Goal: Task Accomplishment & Management: Use online tool/utility

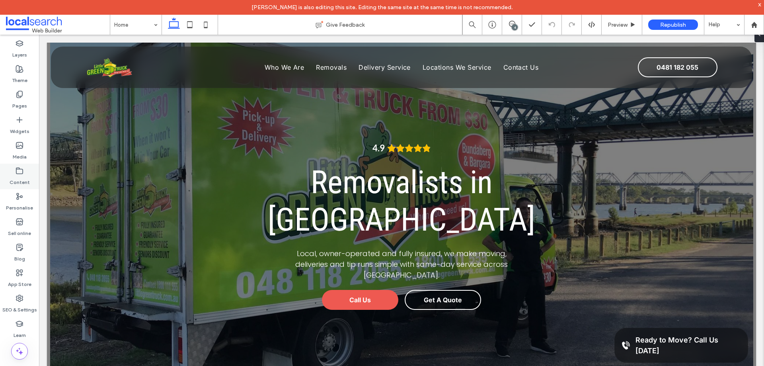
click at [20, 181] on label "Content" at bounding box center [20, 180] width 20 height 11
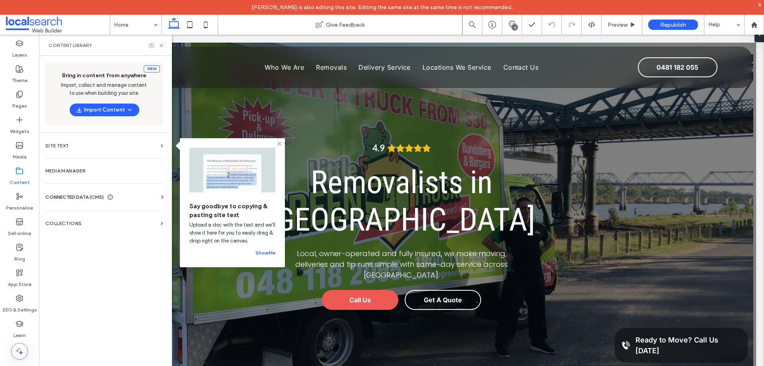
click at [89, 198] on span "CONNECTED DATA (CMS)" at bounding box center [74, 197] width 59 height 8
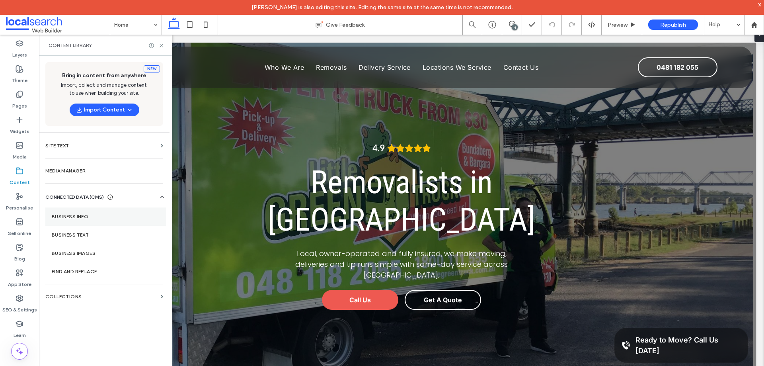
click at [97, 217] on label "Business info" at bounding box center [106, 217] width 108 height 6
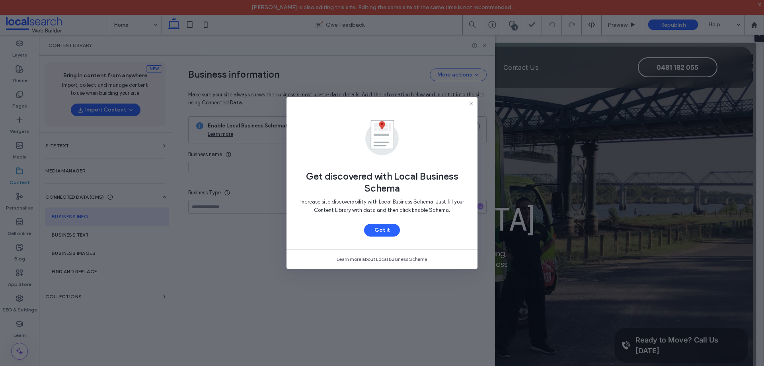
type input "**********"
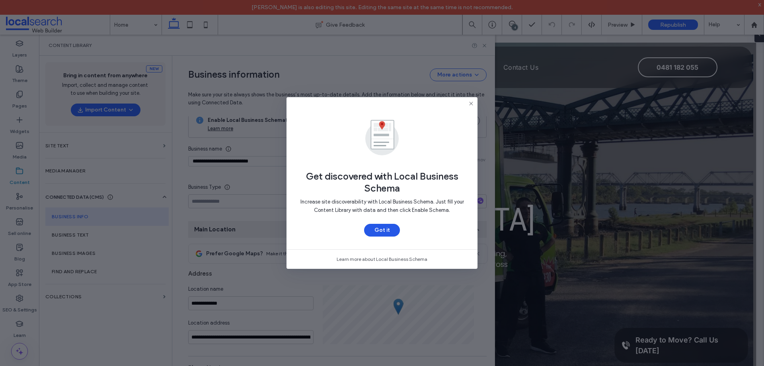
scroll to position [82, 0]
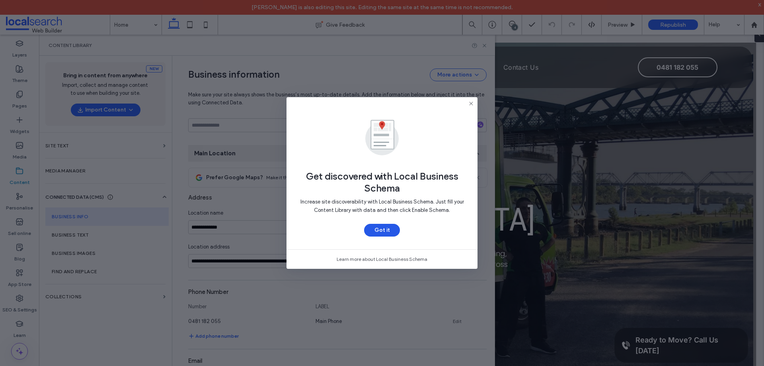
click at [390, 227] on button "Got it" at bounding box center [382, 230] width 36 height 13
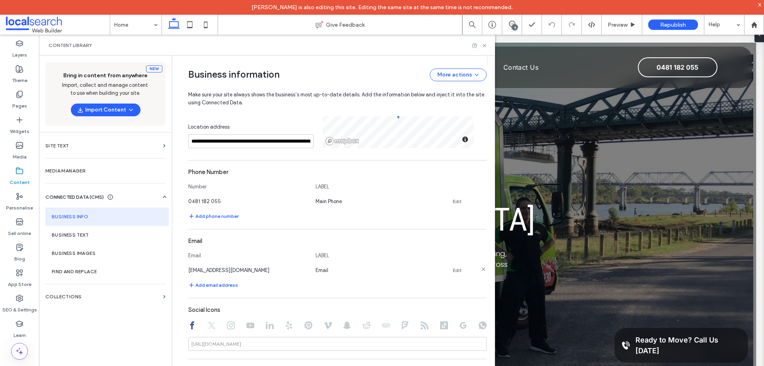
scroll to position [199, 0]
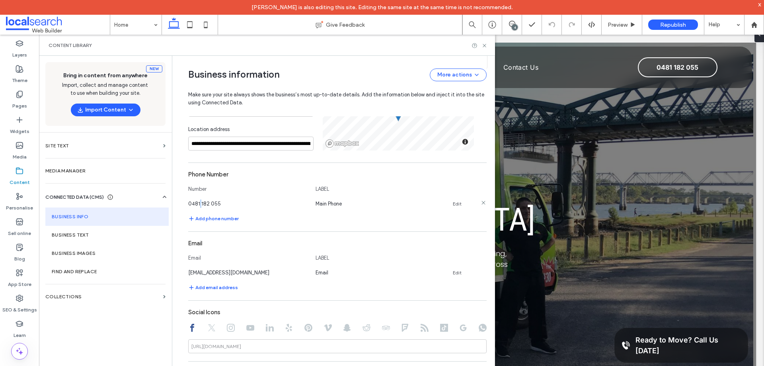
click at [195, 205] on span "0481 182 055" at bounding box center [204, 204] width 33 height 6
drag, startPoint x: 198, startPoint y: 205, endPoint x: 193, endPoint y: 204, distance: 5.2
click at [193, 204] on span "0481 182 055" at bounding box center [204, 204] width 33 height 6
copy span "1 1"
click at [367, 55] on div "Content library" at bounding box center [267, 45] width 456 height 21
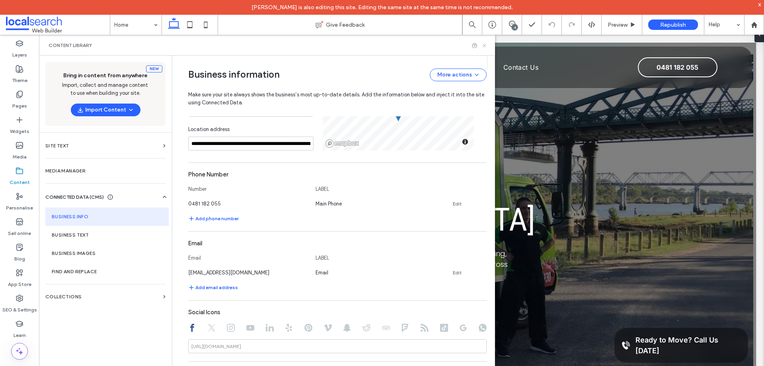
click at [485, 45] on use at bounding box center [484, 45] width 3 height 3
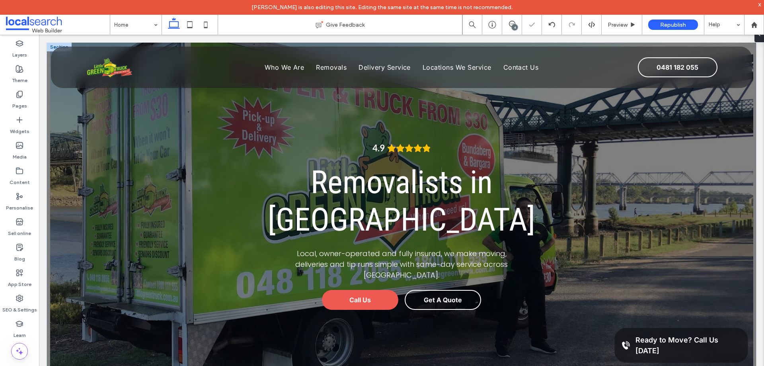
scroll to position [0, 0]
click at [381, 290] on link "Call Us" at bounding box center [360, 300] width 76 height 20
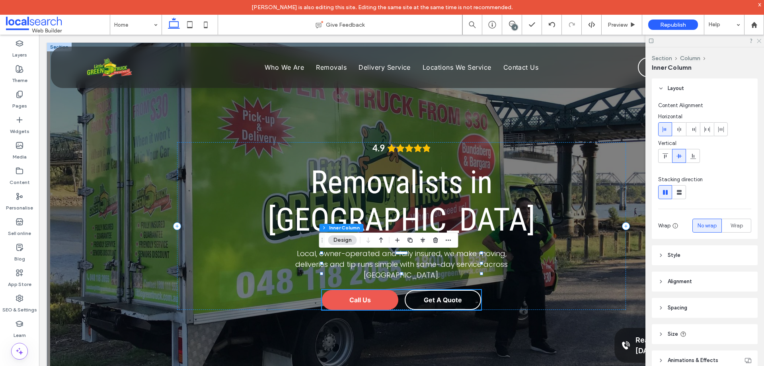
click at [759, 39] on icon at bounding box center [758, 40] width 5 height 5
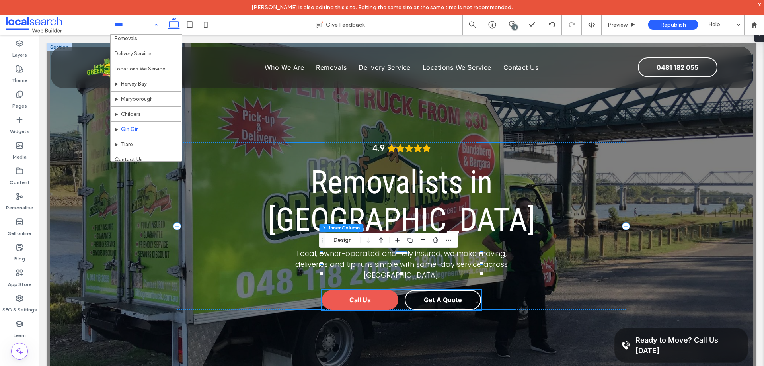
scroll to position [39, 0]
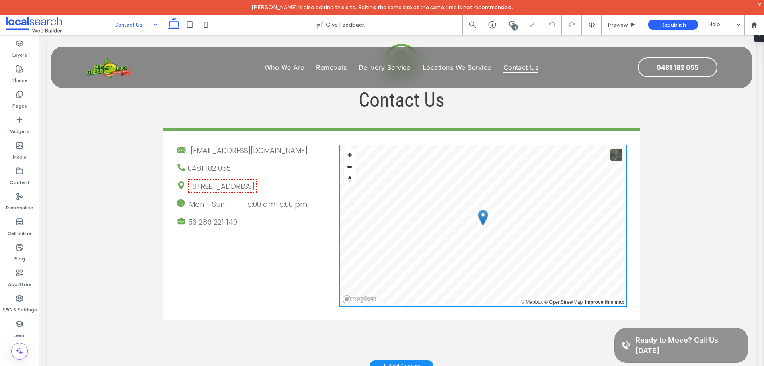
scroll to position [318, 0]
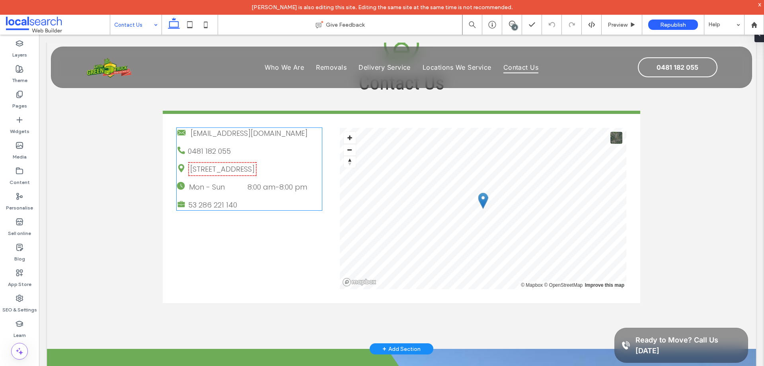
click at [279, 192] on time "8:00 pm" at bounding box center [293, 187] width 28 height 10
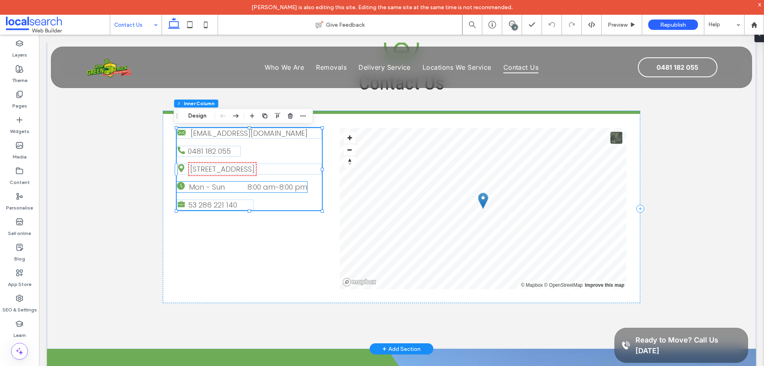
click at [279, 189] on time "8:00 pm" at bounding box center [293, 187] width 28 height 10
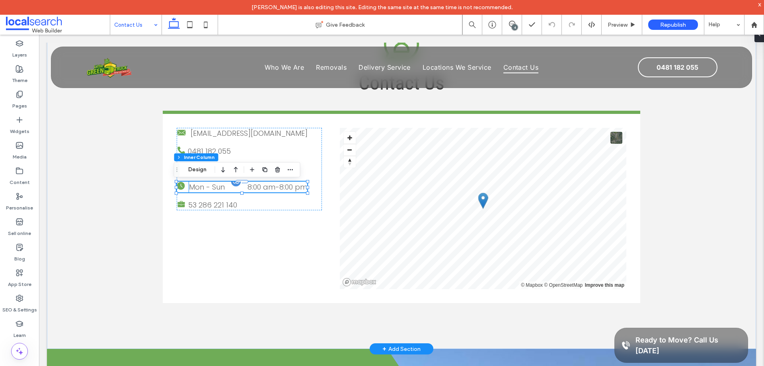
click at [273, 192] on dd "8:00 am - 8:00 pm" at bounding box center [273, 186] width 70 height 11
click at [369, 173] on span "button" at bounding box center [370, 170] width 10 height 10
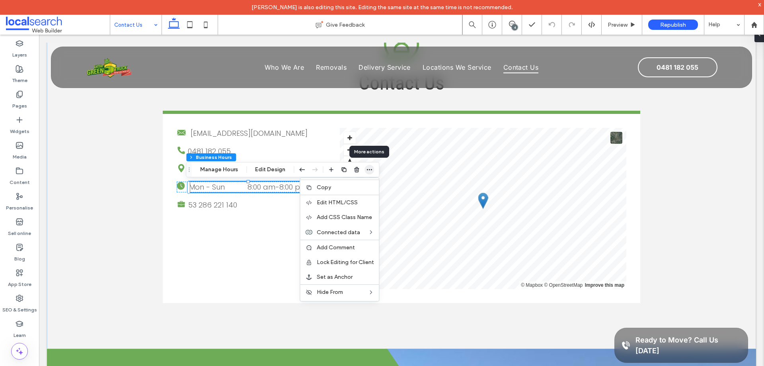
click at [368, 168] on icon "button" at bounding box center [369, 169] width 6 height 6
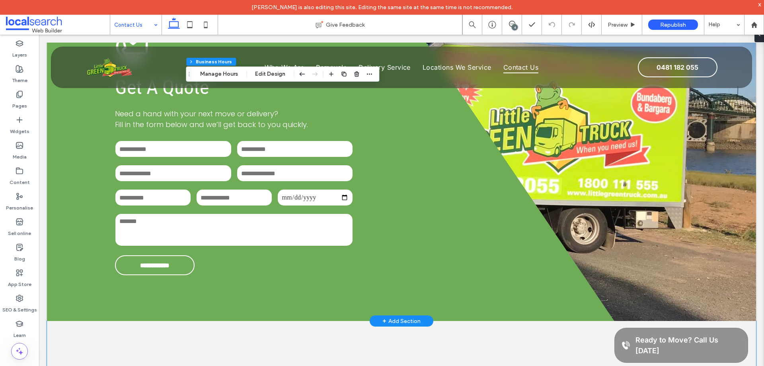
scroll to position [597, 0]
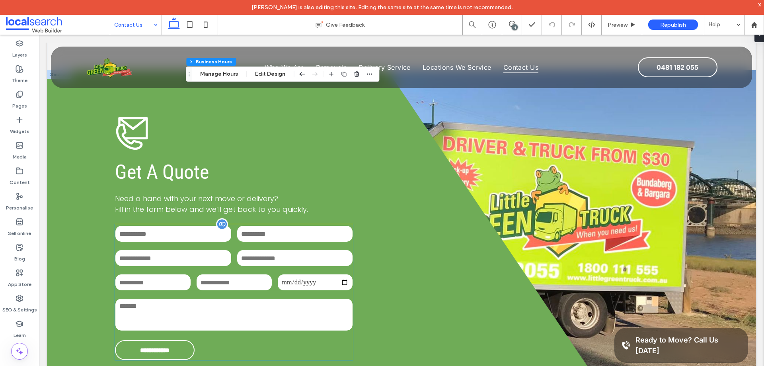
click at [285, 242] on input "text" at bounding box center [295, 234] width 116 height 16
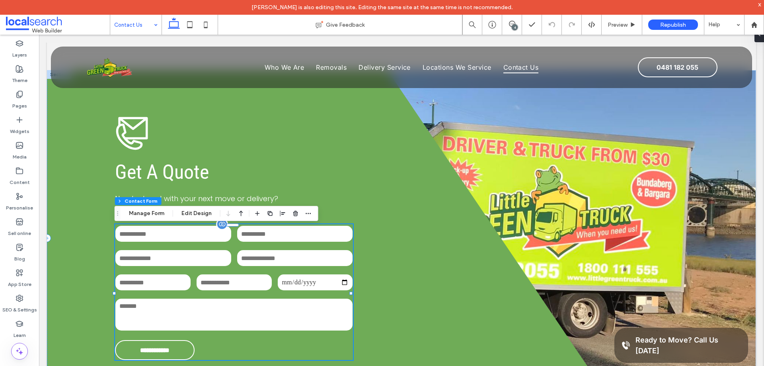
type input "**"
type input "*"
type input "***"
click at [307, 211] on icon "button" at bounding box center [308, 213] width 6 height 6
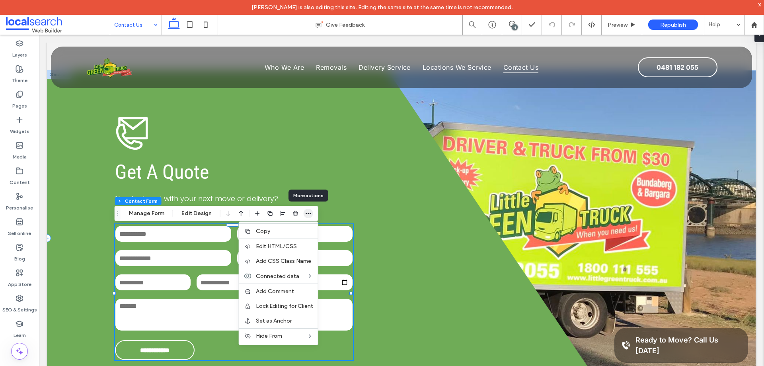
click at [307, 211] on icon "button" at bounding box center [308, 213] width 6 height 6
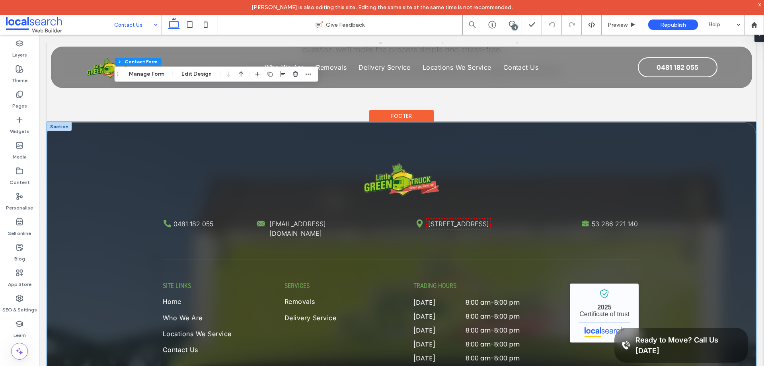
scroll to position [1194, 0]
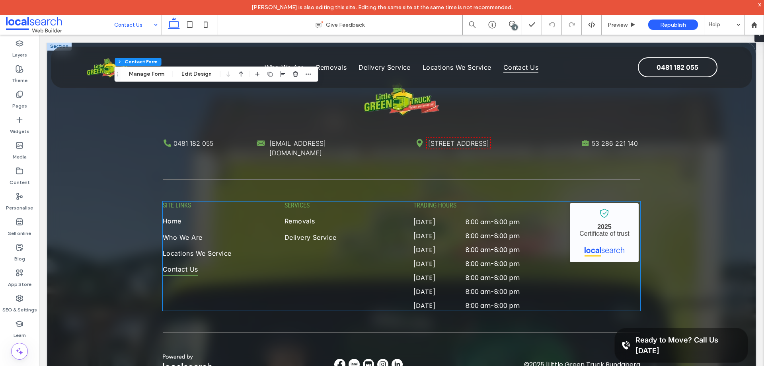
click at [486, 238] on div "[DATE] 8:00 am - 8:00 pm" at bounding box center [467, 238] width 106 height 14
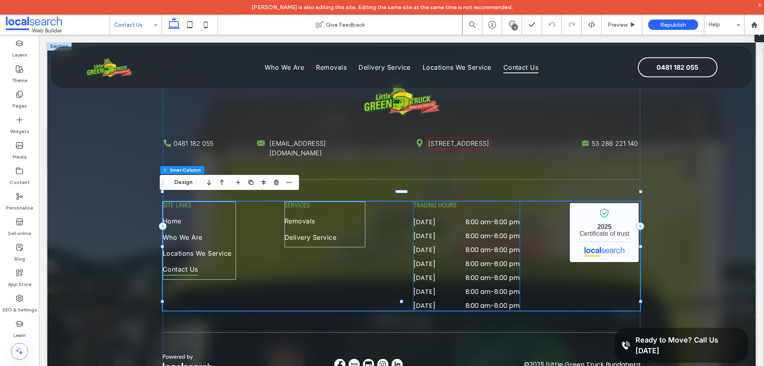
click at [479, 233] on time "8:00 am" at bounding box center [478, 235] width 25 height 9
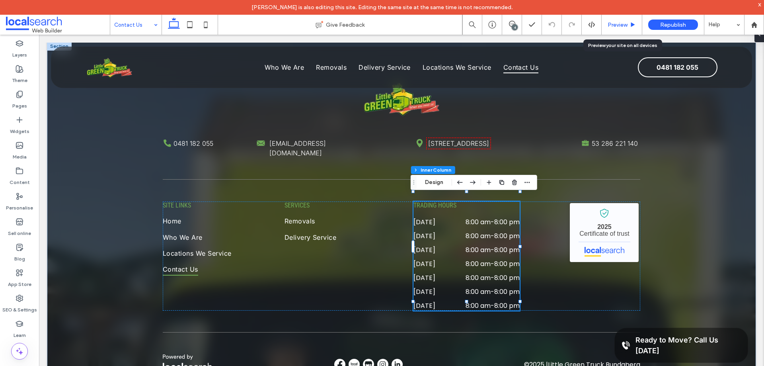
click at [617, 25] on span "Preview" at bounding box center [618, 24] width 20 height 7
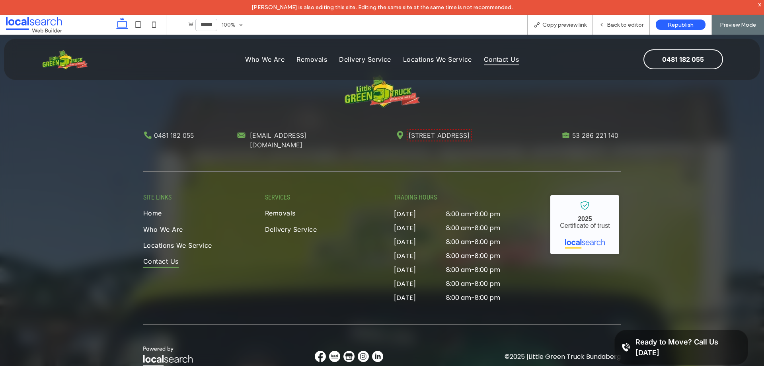
scroll to position [1186, 0]
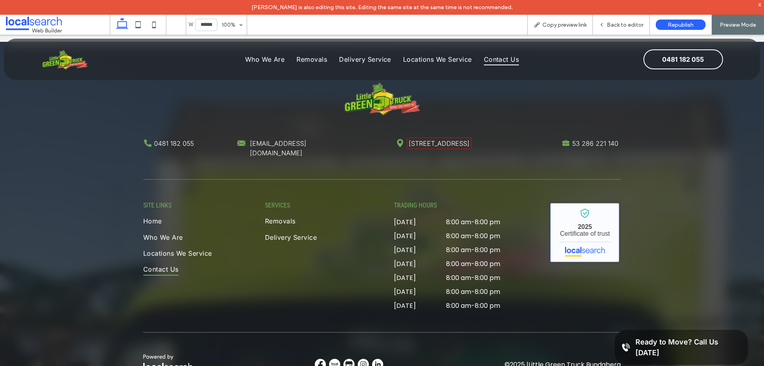
click at [579, 208] on link "Little Green Truck [GEOGRAPHIC_DATA] - Localsearch verified business" at bounding box center [584, 232] width 69 height 59
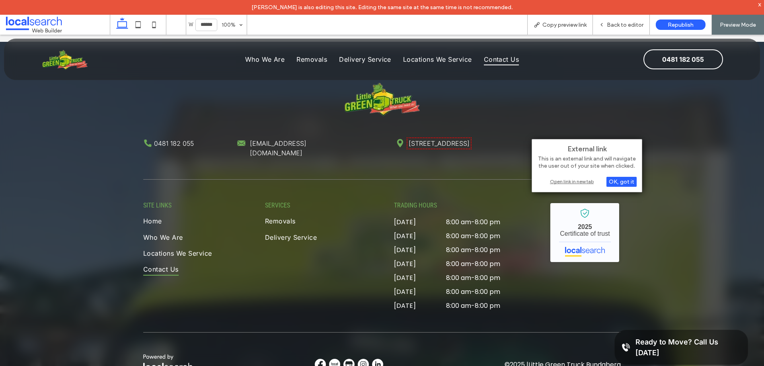
click at [568, 181] on div "Open link in new tab" at bounding box center [587, 181] width 100 height 8
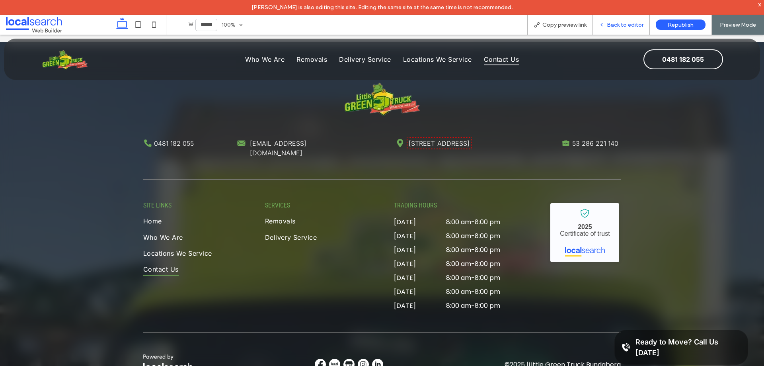
click at [614, 23] on span "Back to editor" at bounding box center [625, 24] width 37 height 7
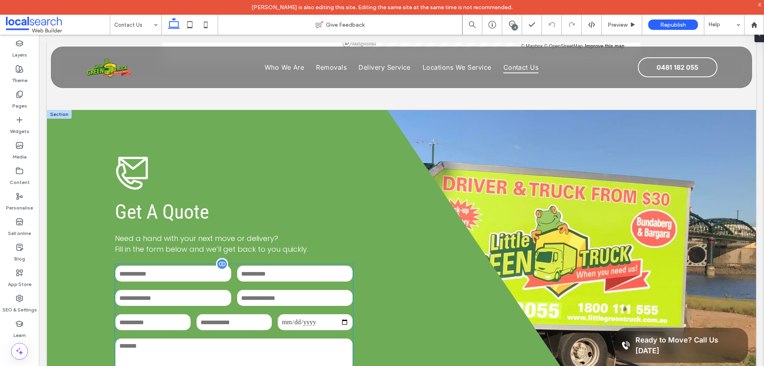
scroll to position [677, 0]
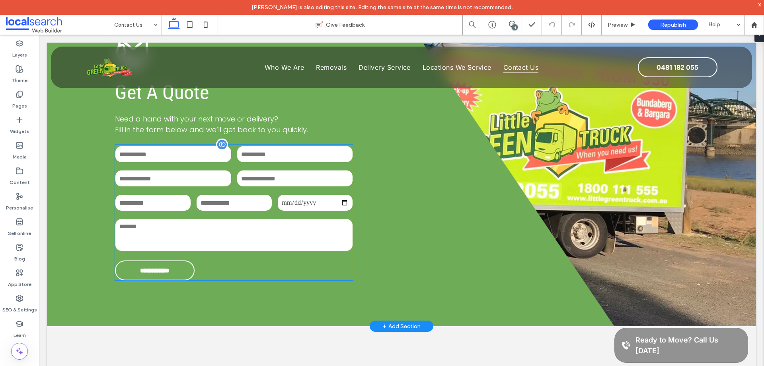
click at [295, 190] on div "Email:" at bounding box center [295, 178] width 122 height 24
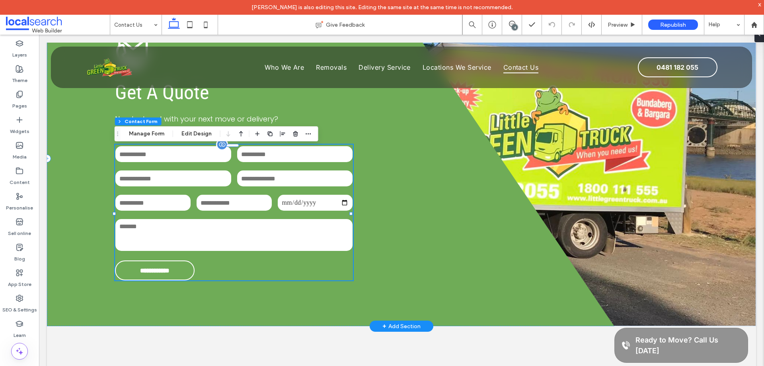
type input "**"
type input "*"
type input "***"
click at [306, 134] on use "button" at bounding box center [308, 133] width 5 height 1
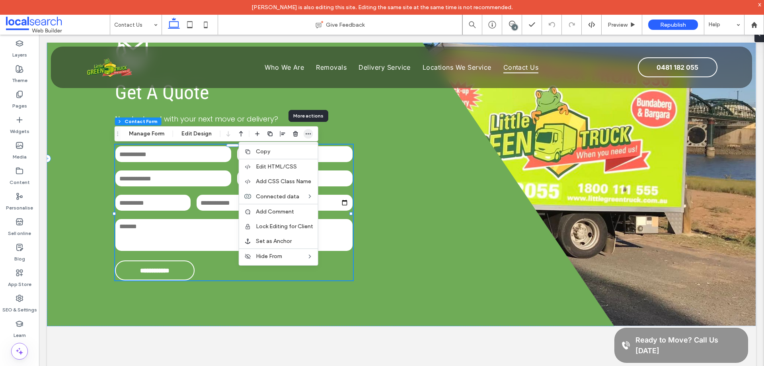
click at [306, 134] on use "button" at bounding box center [308, 133] width 5 height 1
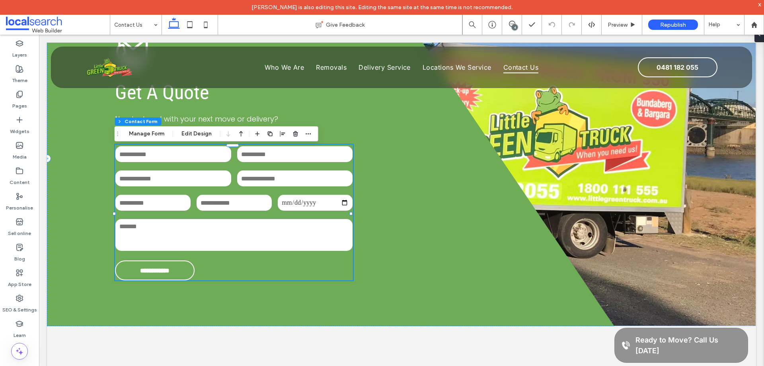
click at [205, 135] on button "Edit Design" at bounding box center [196, 134] width 41 height 10
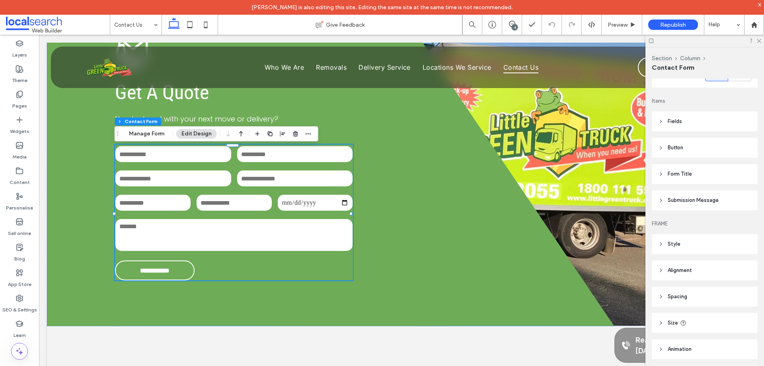
click at [711, 200] on span "Submission Message" at bounding box center [693, 200] width 51 height 8
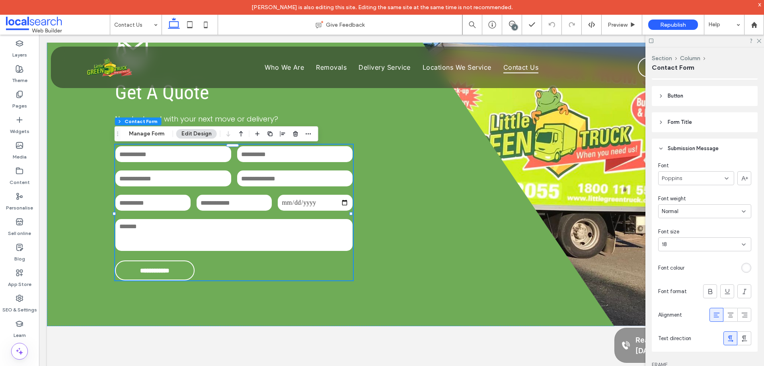
scroll to position [202, 0]
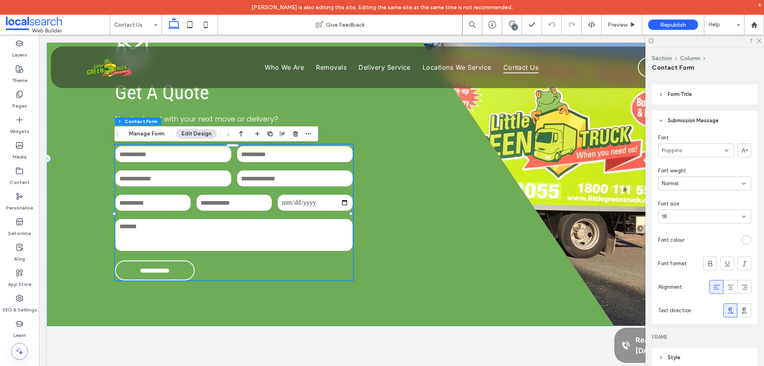
click at [163, 128] on div "Section Column Contact Form Manage Form Edit Design" at bounding box center [217, 133] width 204 height 15
click at [162, 133] on button "Manage Form" at bounding box center [147, 134] width 46 height 10
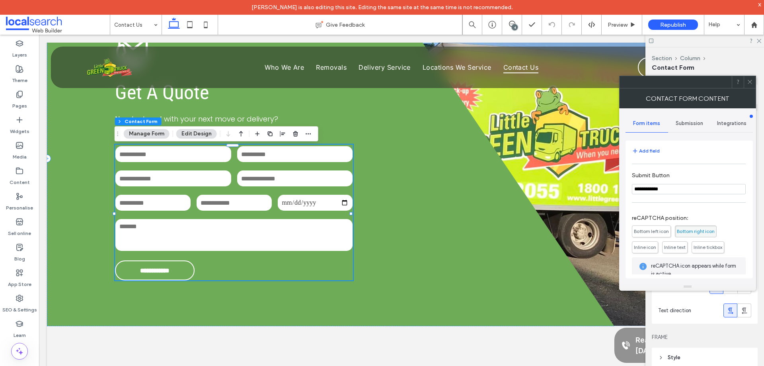
scroll to position [199, 0]
click at [688, 131] on div "Submission" at bounding box center [689, 124] width 43 height 18
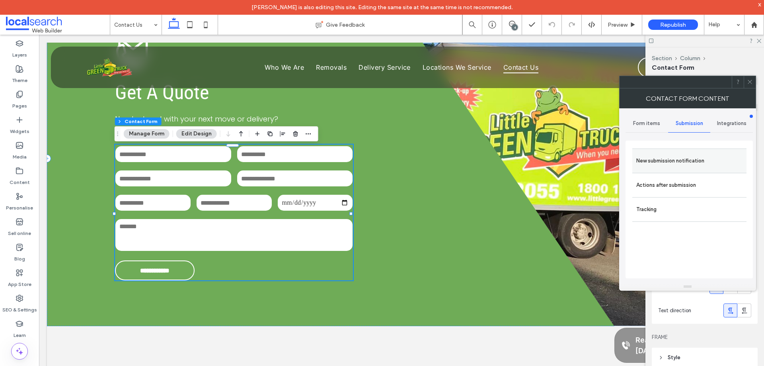
click at [691, 152] on div "New submission notification" at bounding box center [689, 160] width 114 height 24
click at [689, 160] on label "New submission notification" at bounding box center [689, 161] width 106 height 16
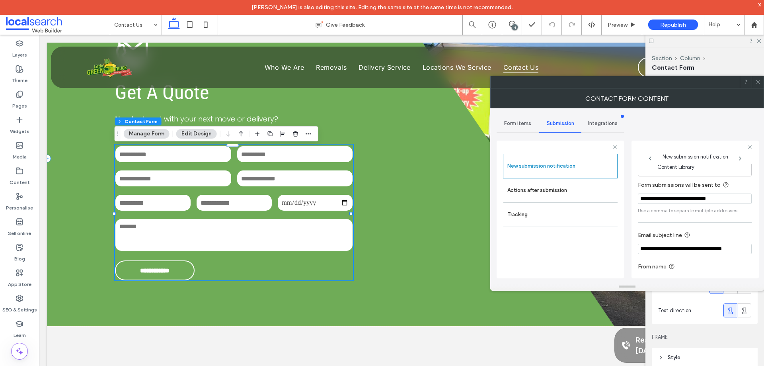
scroll to position [41, 0]
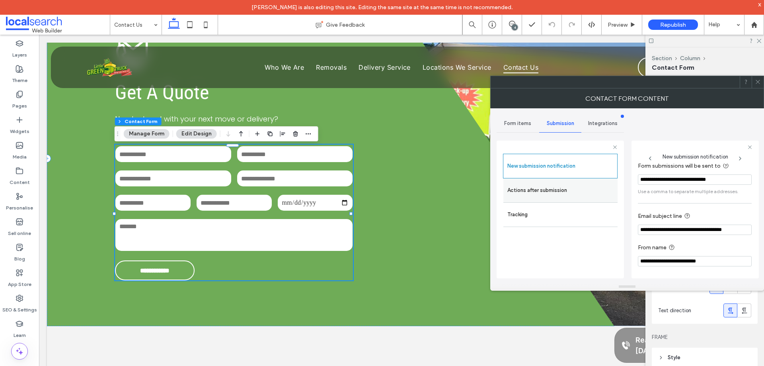
click at [587, 193] on label "Actions after submission" at bounding box center [560, 190] width 106 height 16
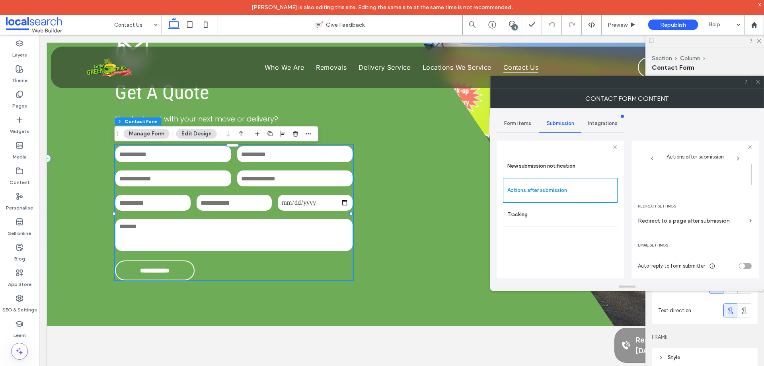
scroll to position [137, 0]
click at [757, 82] on icon at bounding box center [758, 82] width 6 height 6
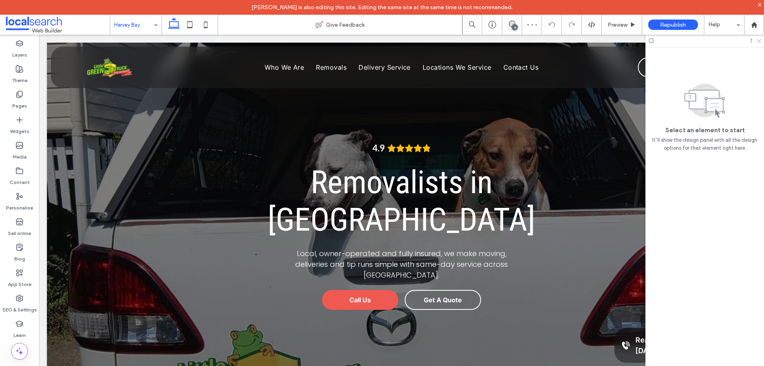
click at [757, 41] on div at bounding box center [705, 41] width 119 height 12
click at [758, 41] on icon at bounding box center [758, 40] width 5 height 5
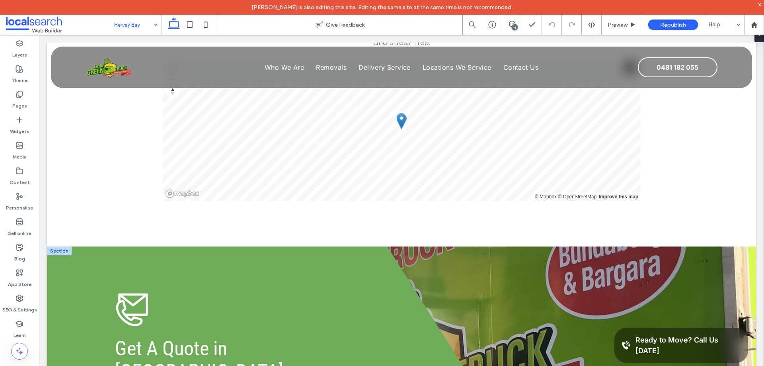
scroll to position [1791, 0]
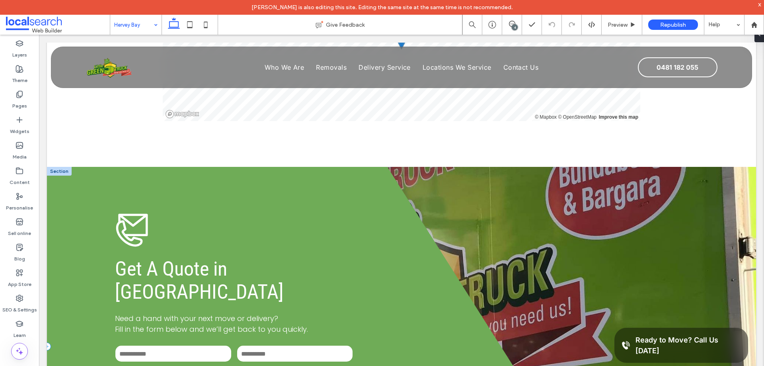
click at [76, 167] on div "**********" at bounding box center [331, 346] width 568 height 359
click at [16, 47] on label "Layers" at bounding box center [19, 52] width 15 height 11
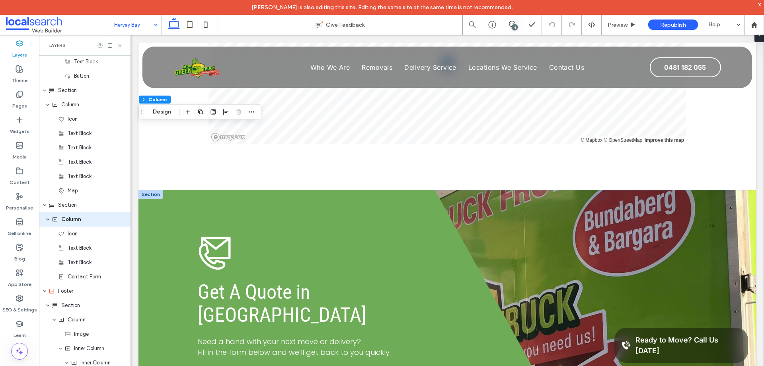
scroll to position [805, 0]
drag, startPoint x: 121, startPoint y: 45, endPoint x: 294, endPoint y: 148, distance: 202.1
click at [121, 45] on use at bounding box center [119, 45] width 3 height 3
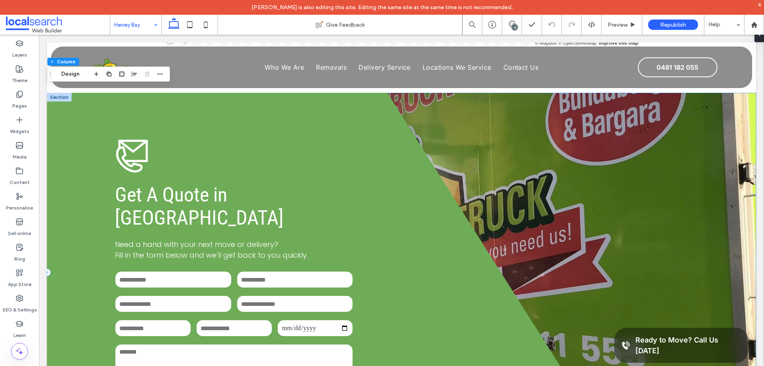
scroll to position [1871, 0]
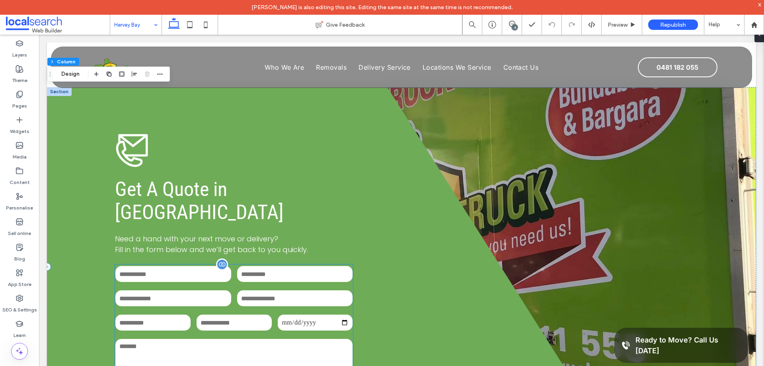
click at [295, 266] on input "text" at bounding box center [295, 274] width 116 height 16
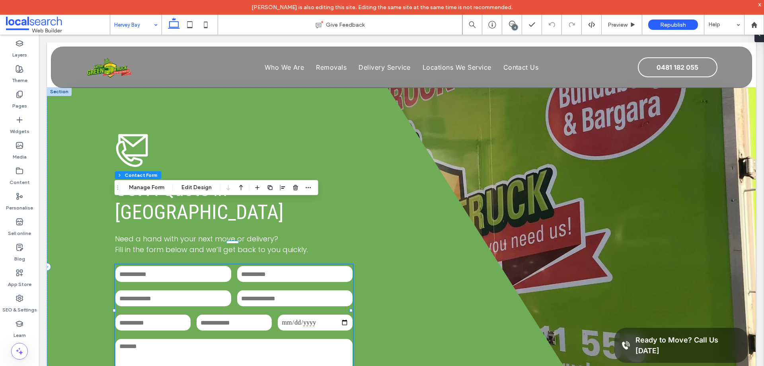
type input "**"
type input "*"
type input "***"
click at [312, 187] on span "button" at bounding box center [309, 188] width 10 height 10
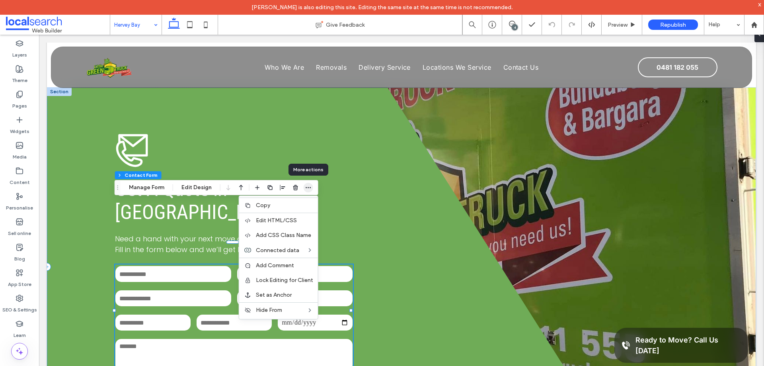
click at [312, 187] on span "button" at bounding box center [309, 188] width 10 height 10
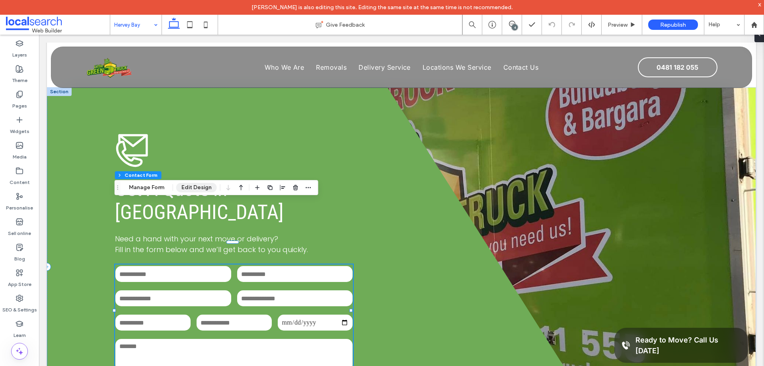
click at [202, 187] on button "Edit Design" at bounding box center [196, 188] width 41 height 10
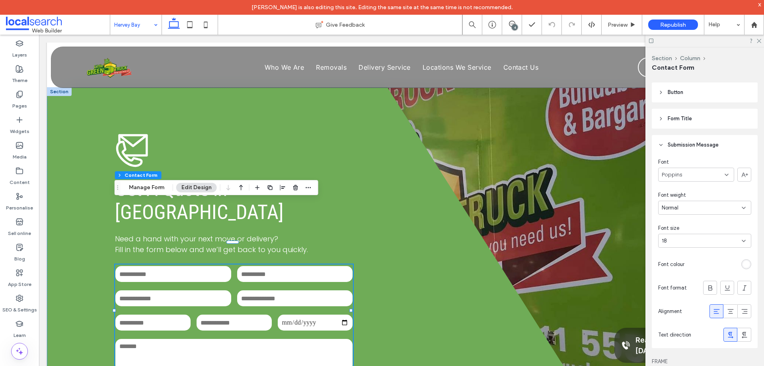
scroll to position [239, 0]
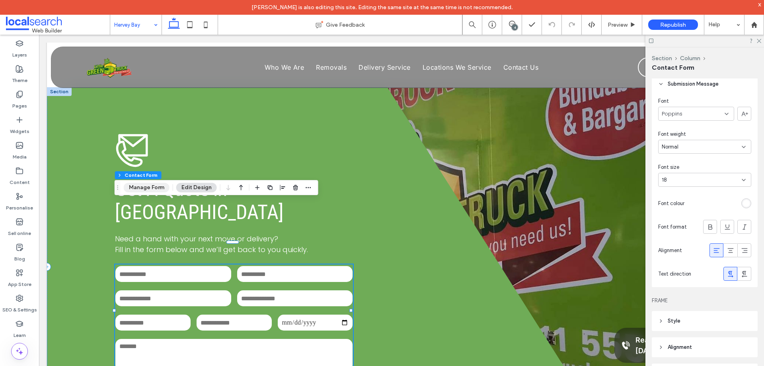
click at [155, 185] on button "Manage Form" at bounding box center [147, 188] width 46 height 10
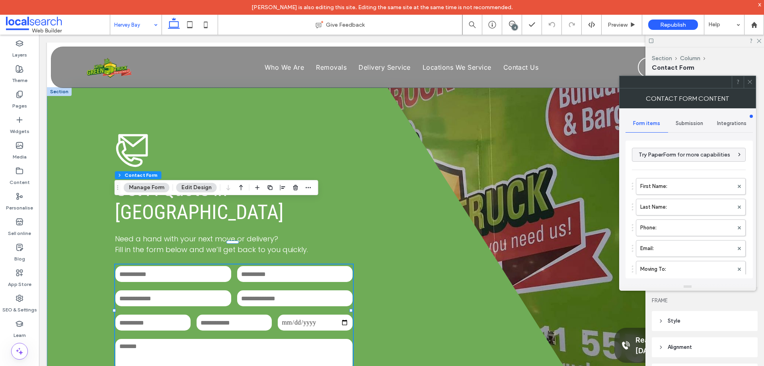
click at [690, 125] on span "Submission" at bounding box center [689, 123] width 27 height 6
click at [679, 161] on label "New submission notification" at bounding box center [689, 161] width 106 height 16
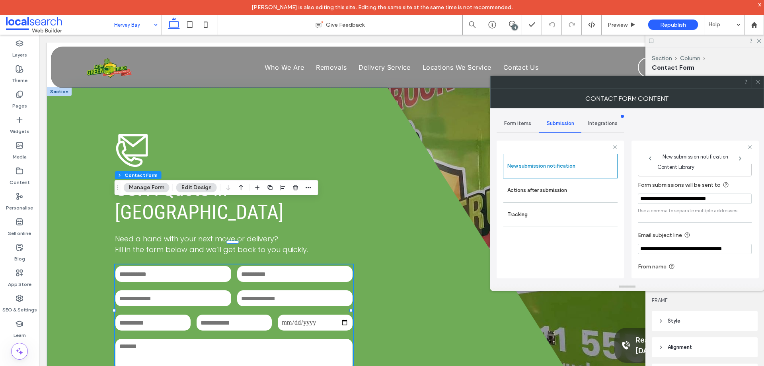
scroll to position [41, 0]
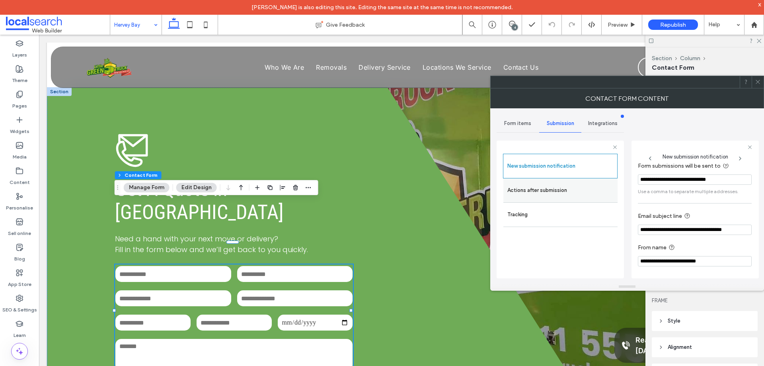
click at [561, 196] on label "Actions after submission" at bounding box center [560, 190] width 106 height 16
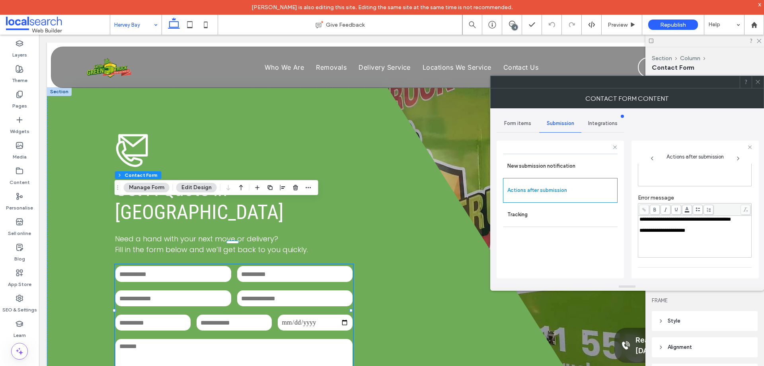
scroll to position [137, 0]
click at [756, 81] on icon at bounding box center [758, 82] width 6 height 6
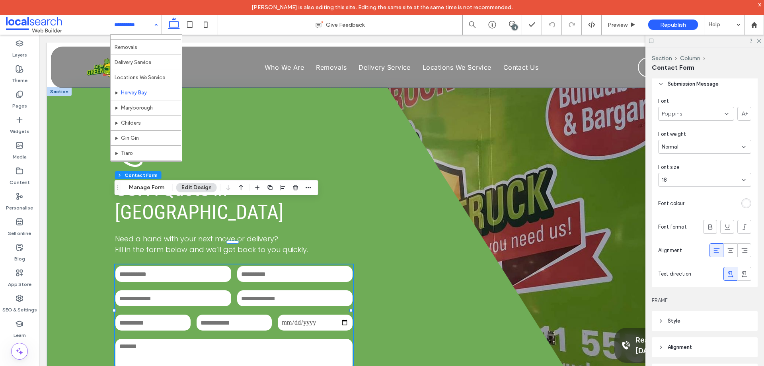
scroll to position [39, 0]
click at [150, 189] on button "Manage Form" at bounding box center [147, 188] width 46 height 10
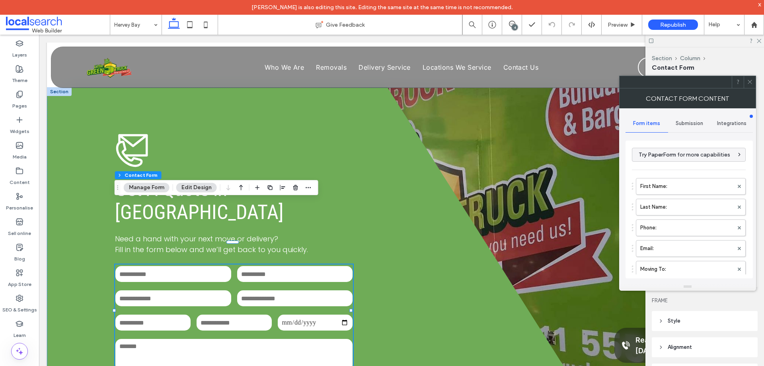
click at [685, 127] on div "Submission" at bounding box center [689, 124] width 43 height 18
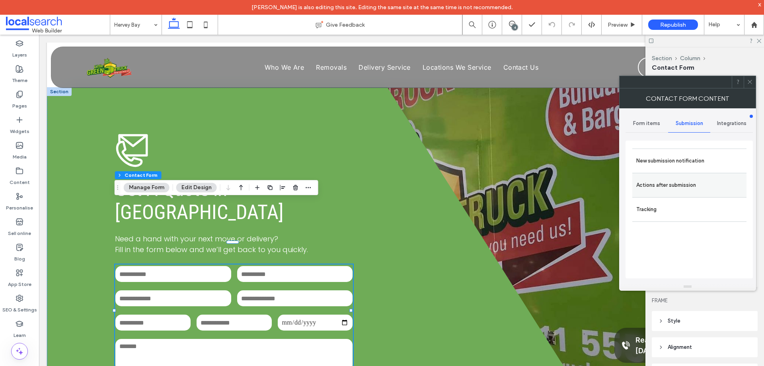
click at [698, 179] on label "Actions after submission" at bounding box center [689, 185] width 106 height 16
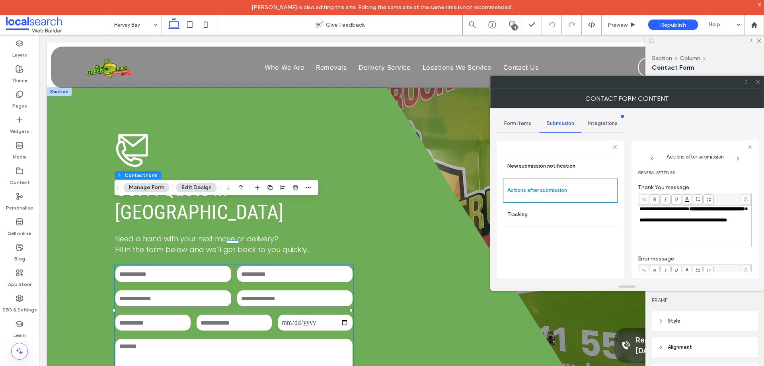
scroll to position [0, 0]
click at [759, 85] on span at bounding box center [758, 82] width 6 height 12
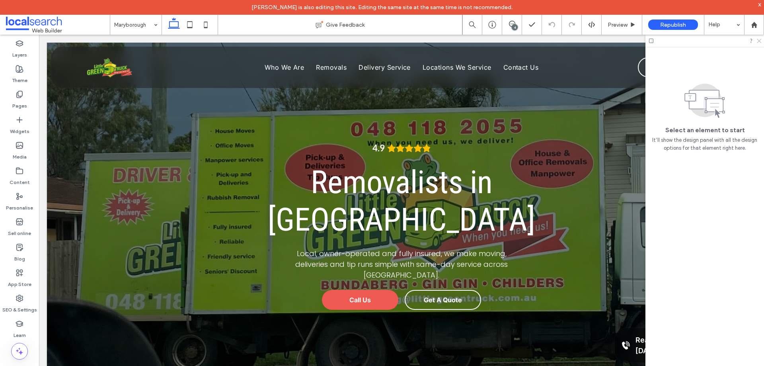
click at [759, 41] on icon at bounding box center [758, 40] width 5 height 5
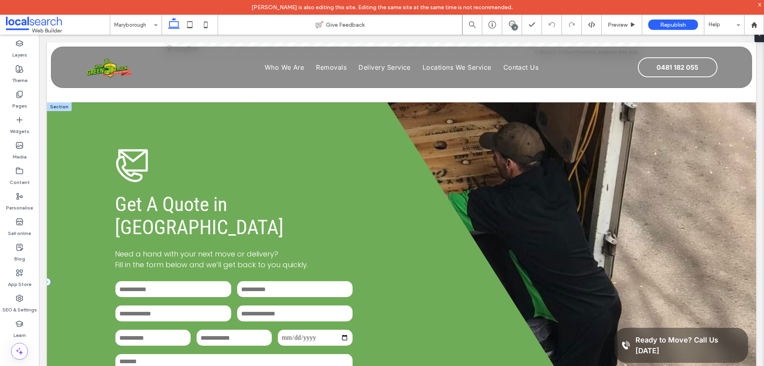
scroll to position [1950, 0]
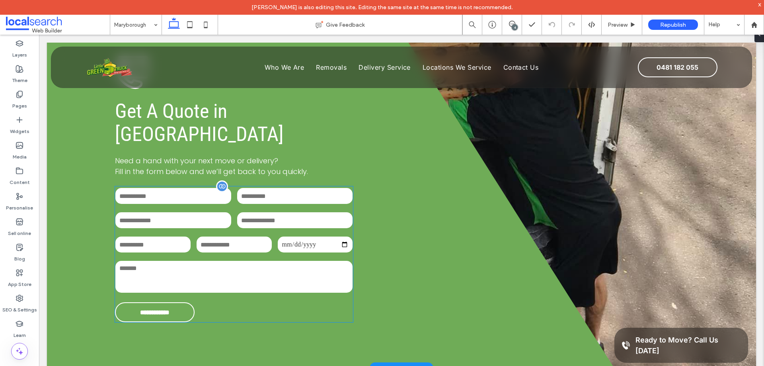
click at [335, 212] on input "email" at bounding box center [295, 220] width 116 height 16
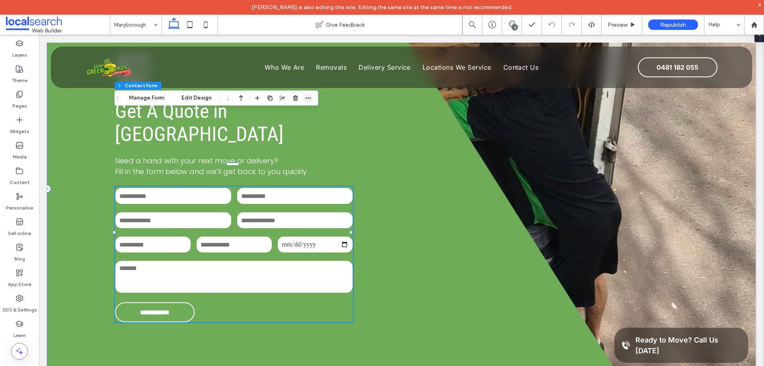
click at [309, 99] on icon "button" at bounding box center [308, 98] width 6 height 6
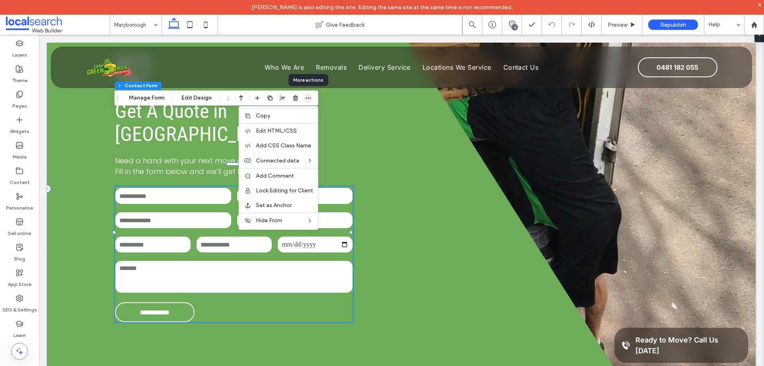
click at [309, 99] on icon "button" at bounding box center [308, 98] width 6 height 6
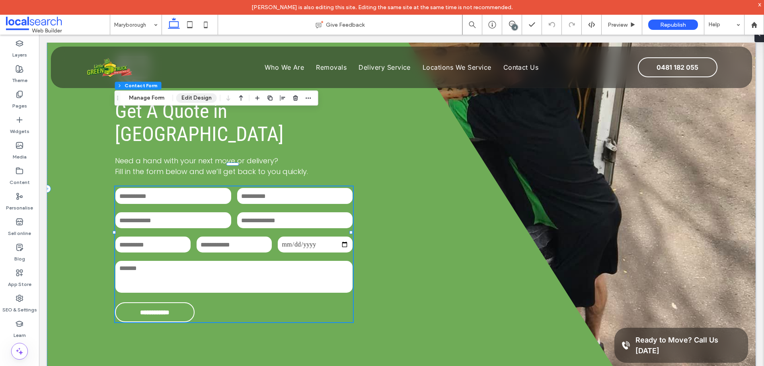
click at [203, 98] on button "Edit Design" at bounding box center [196, 98] width 41 height 10
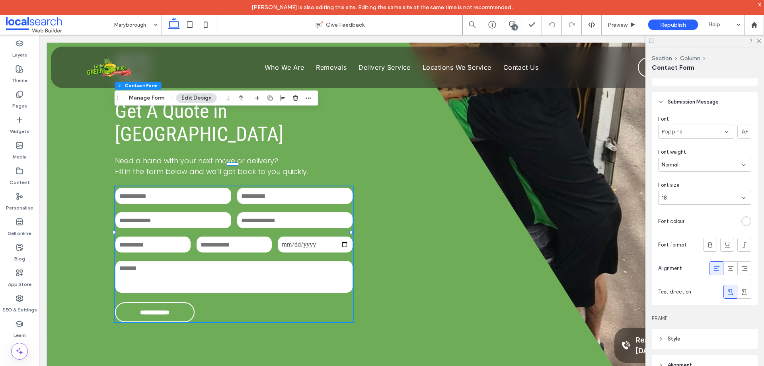
scroll to position [239, 0]
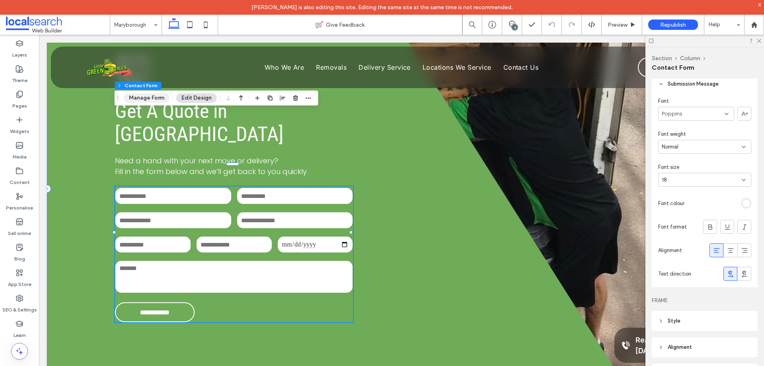
click at [149, 100] on button "Manage Form" at bounding box center [147, 98] width 46 height 10
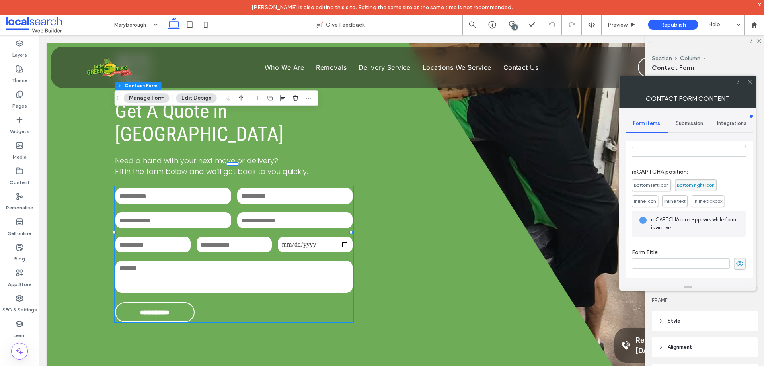
scroll to position [244, 0]
click at [683, 125] on span "Submission" at bounding box center [689, 123] width 27 height 6
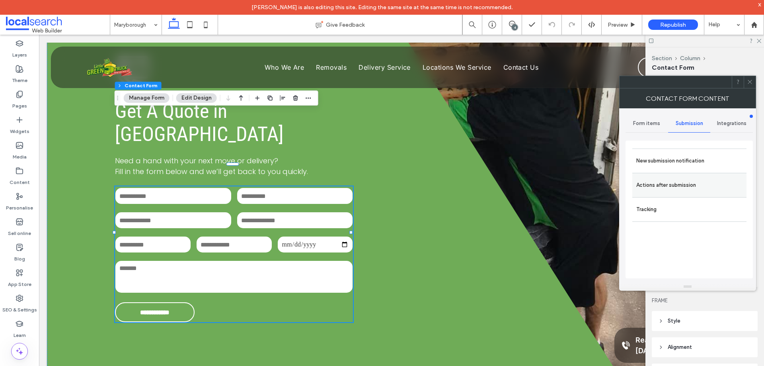
click at [688, 182] on label "Actions after submission" at bounding box center [689, 185] width 106 height 16
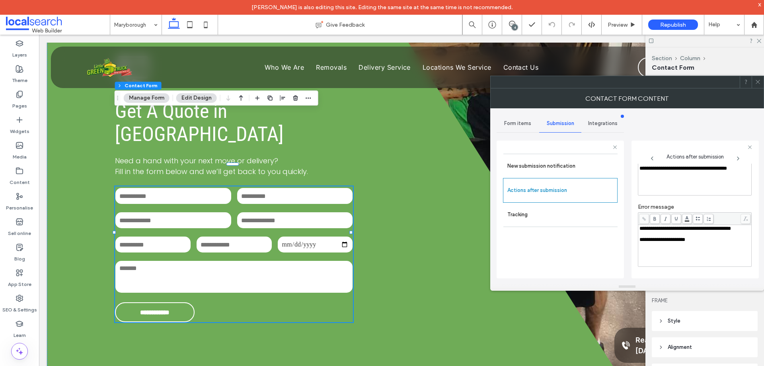
scroll to position [40, 0]
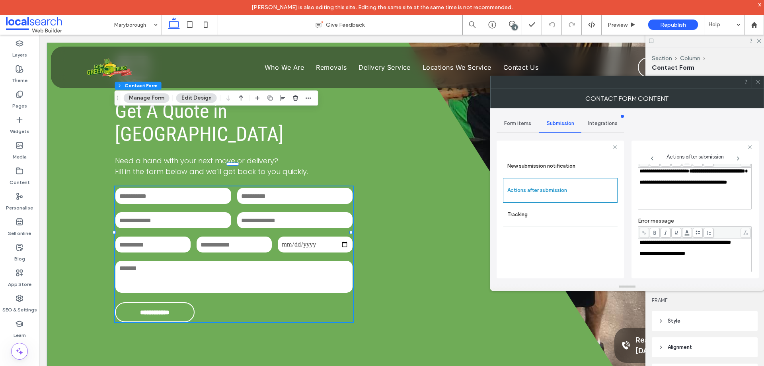
click at [758, 80] on icon at bounding box center [758, 82] width 6 height 6
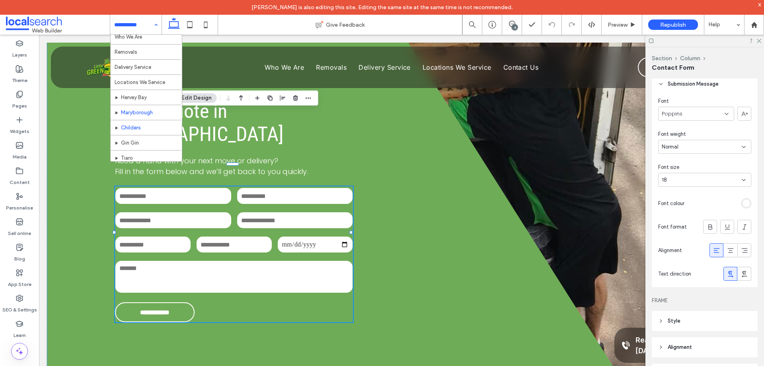
scroll to position [39, 0]
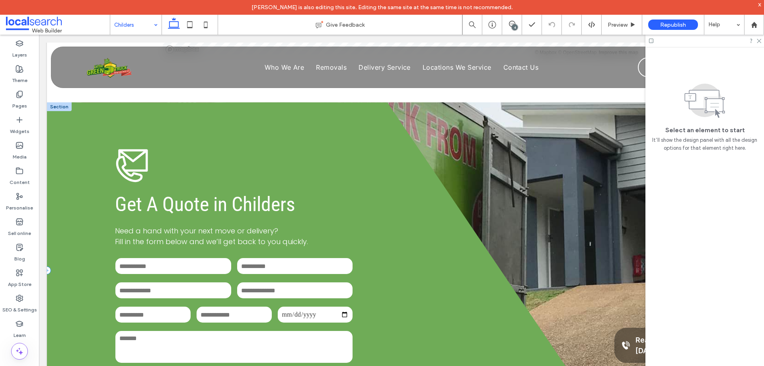
scroll to position [1911, 0]
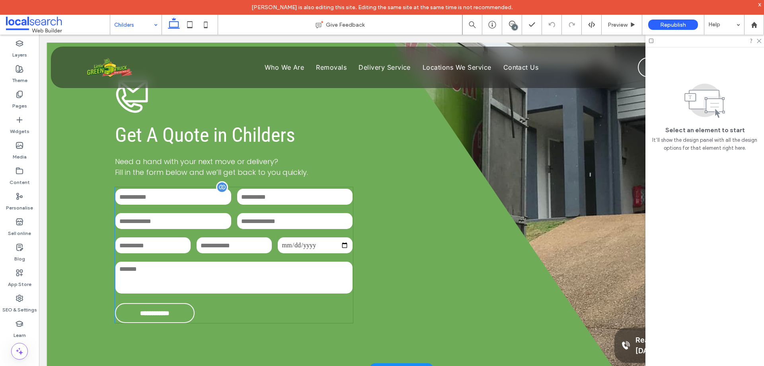
click at [320, 237] on input "date" at bounding box center [315, 245] width 75 height 16
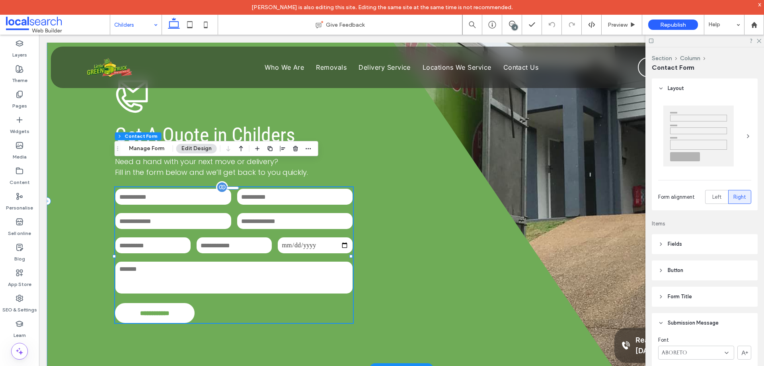
type input "**"
type input "*"
type input "***"
click at [156, 146] on button "Manage Form" at bounding box center [147, 149] width 46 height 10
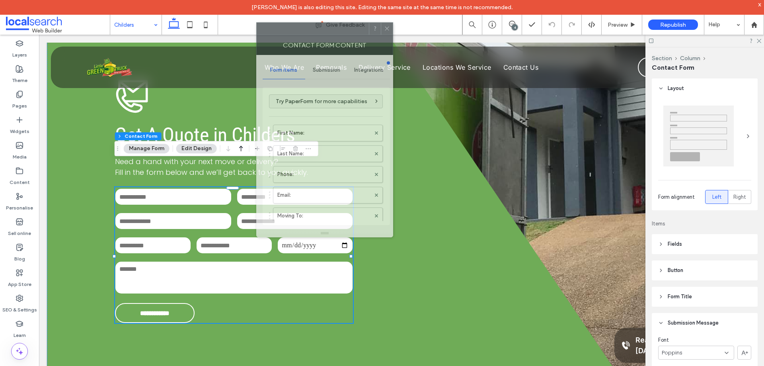
drag, startPoint x: 687, startPoint y: 83, endPoint x: 324, endPoint y: 29, distance: 367.3
click at [324, 29] on div at bounding box center [313, 29] width 112 height 12
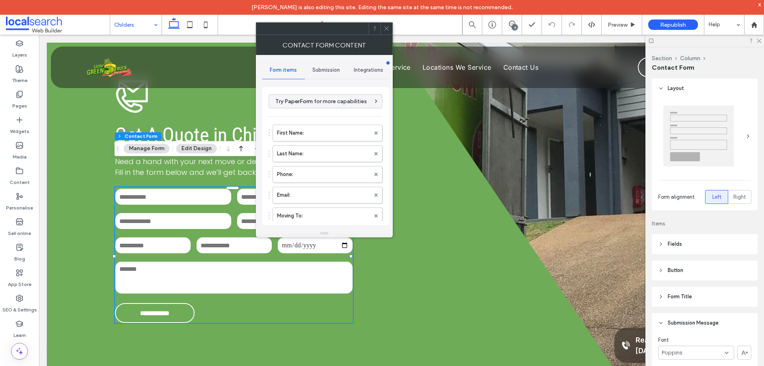
click at [322, 64] on div "Submission" at bounding box center [326, 70] width 43 height 18
click at [349, 141] on div "Actions after submission" at bounding box center [326, 131] width 114 height 24
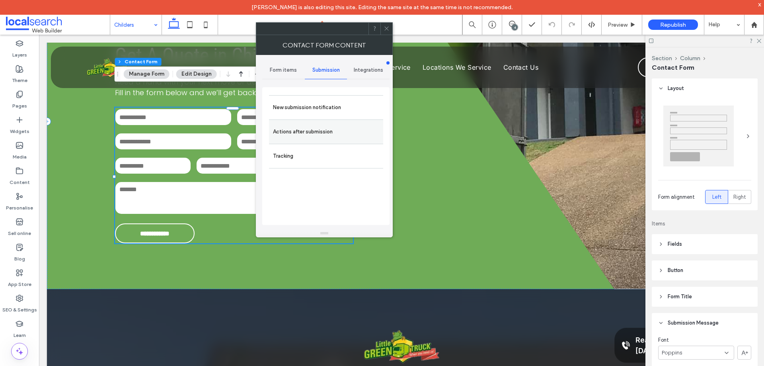
click at [340, 128] on label "Actions after submission" at bounding box center [326, 132] width 106 height 16
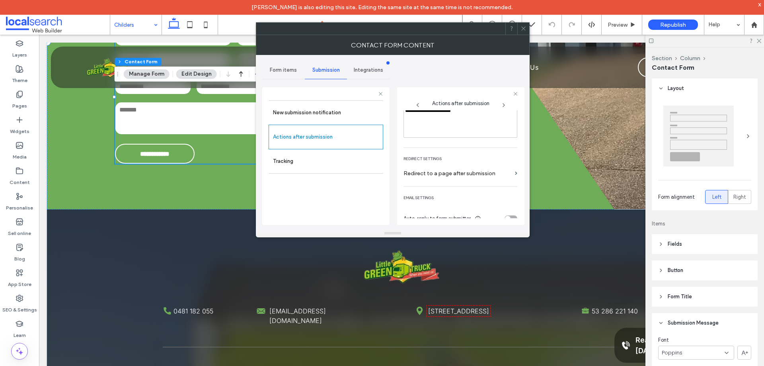
scroll to position [137, 0]
click at [521, 27] on icon at bounding box center [524, 28] width 6 height 6
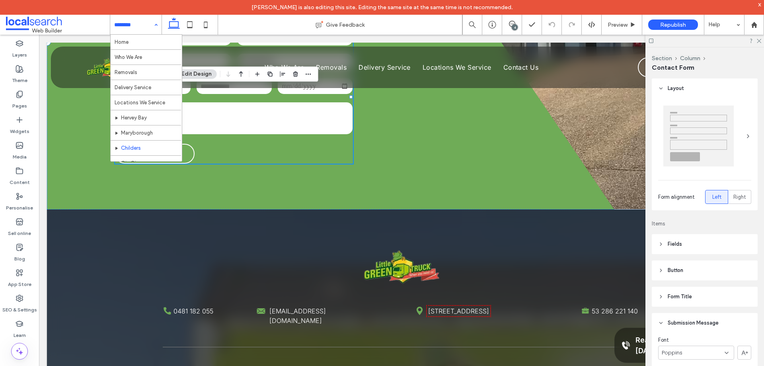
scroll to position [39, 0]
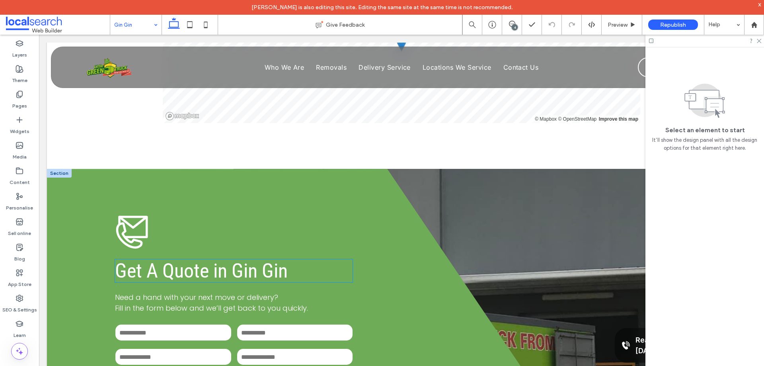
scroll to position [1831, 0]
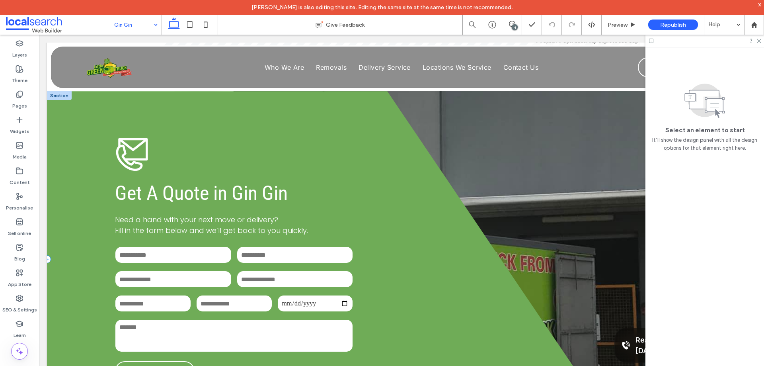
click at [84, 160] on div "**********" at bounding box center [331, 259] width 568 height 336
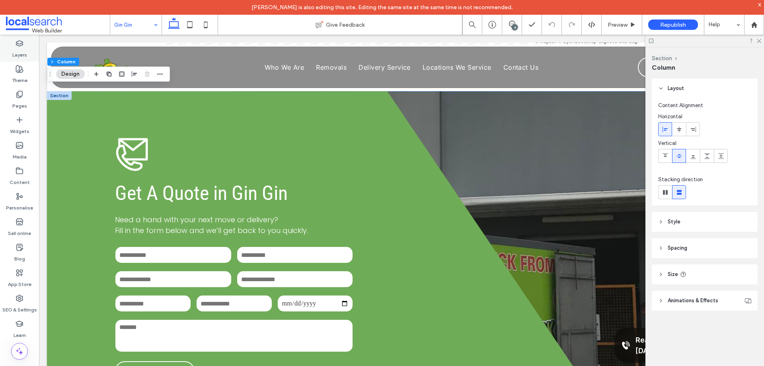
drag, startPoint x: 23, startPoint y: 51, endPoint x: 24, endPoint y: 58, distance: 6.4
click at [23, 51] on label "Layers" at bounding box center [19, 52] width 15 height 11
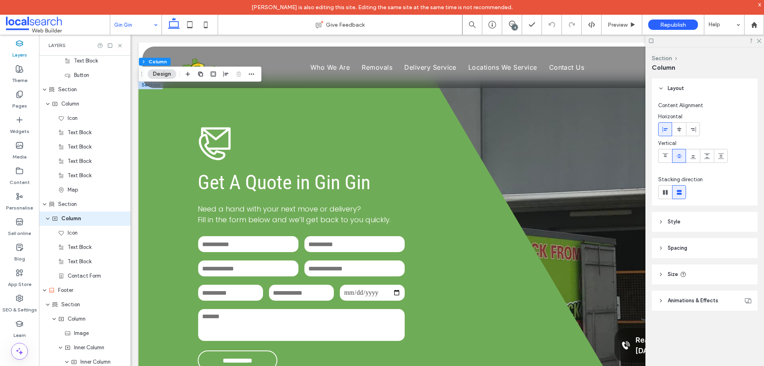
scroll to position [805, 0]
click at [123, 45] on div "Layers" at bounding box center [85, 45] width 92 height 21
click at [122, 45] on icon at bounding box center [120, 46] width 6 height 6
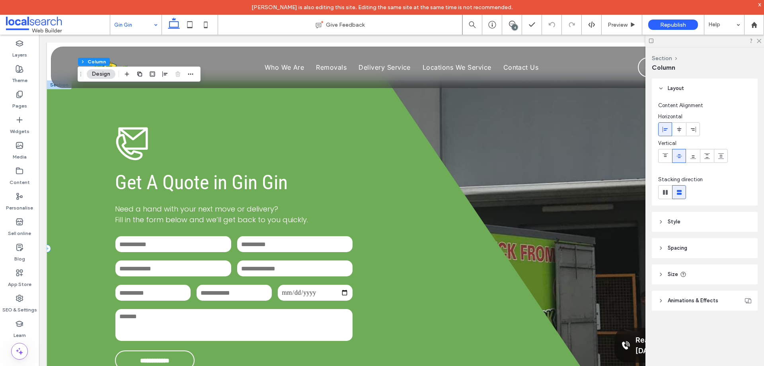
scroll to position [1831, 0]
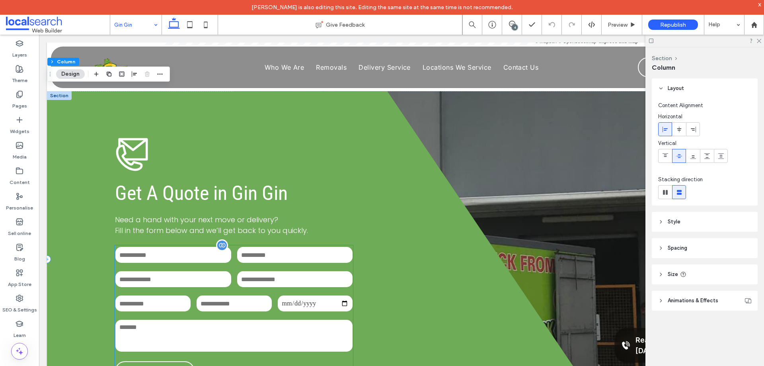
click at [318, 252] on input "text" at bounding box center [295, 255] width 116 height 16
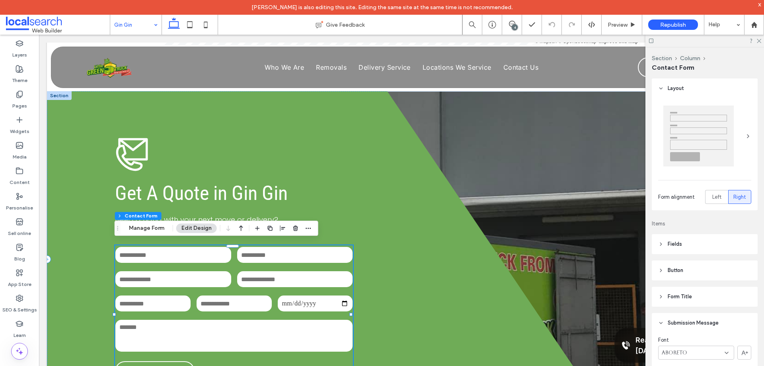
type input "**"
type input "*"
type input "***"
click at [310, 227] on icon "button" at bounding box center [308, 228] width 6 height 6
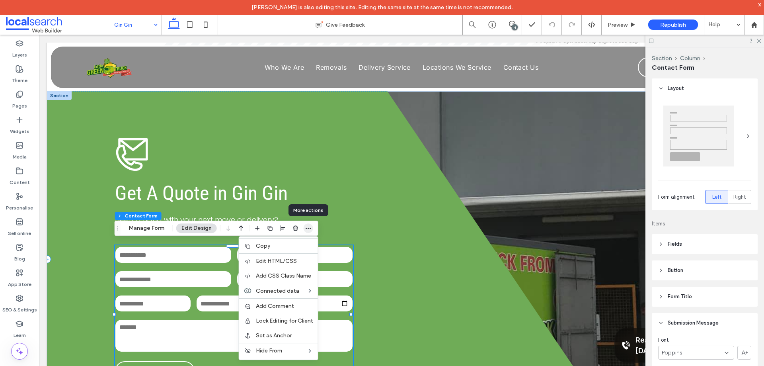
click at [310, 227] on icon "button" at bounding box center [308, 228] width 6 height 6
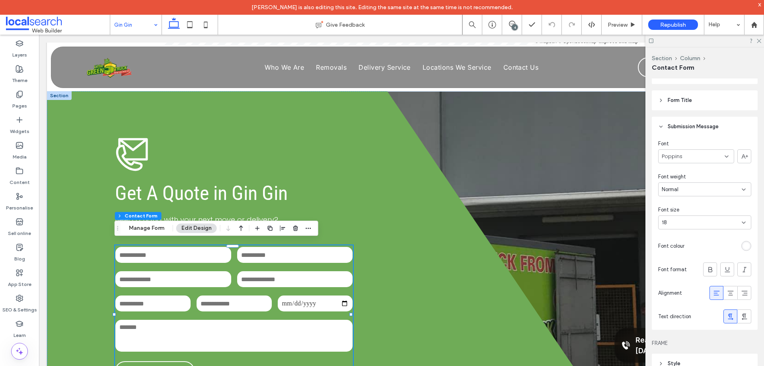
scroll to position [239, 0]
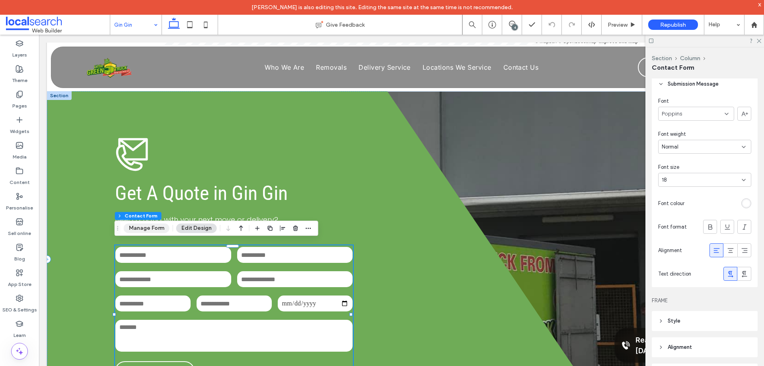
click at [159, 227] on button "Manage Form" at bounding box center [147, 228] width 46 height 10
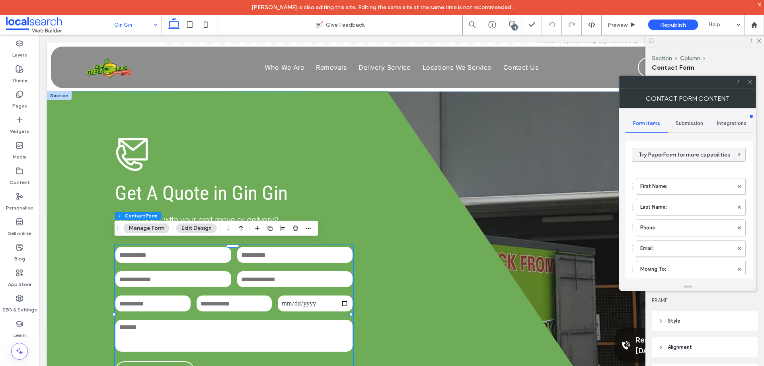
click at [695, 127] on div "Submission" at bounding box center [689, 124] width 43 height 18
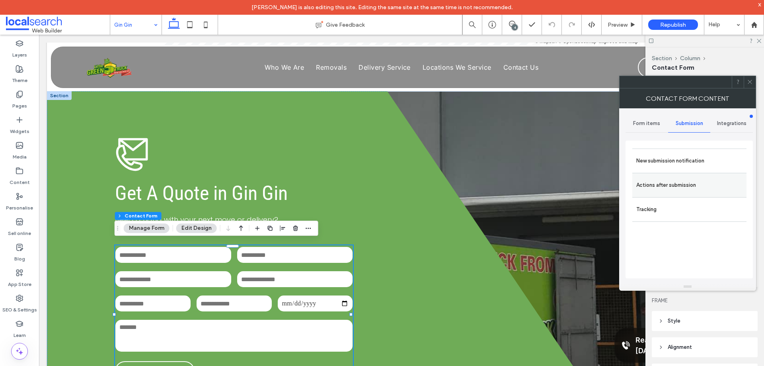
click at [692, 179] on label "Actions after submission" at bounding box center [689, 185] width 106 height 16
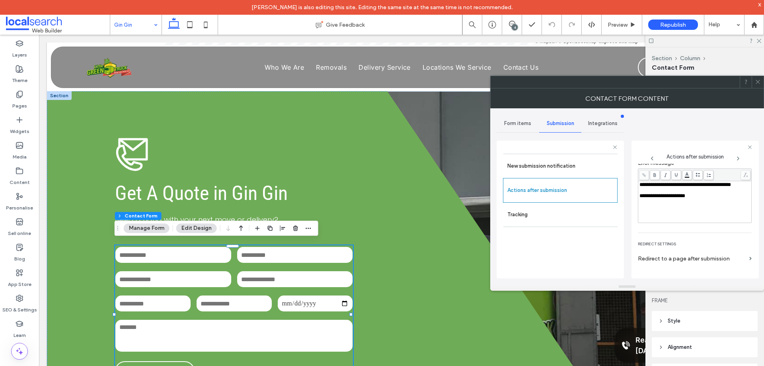
scroll to position [18, 0]
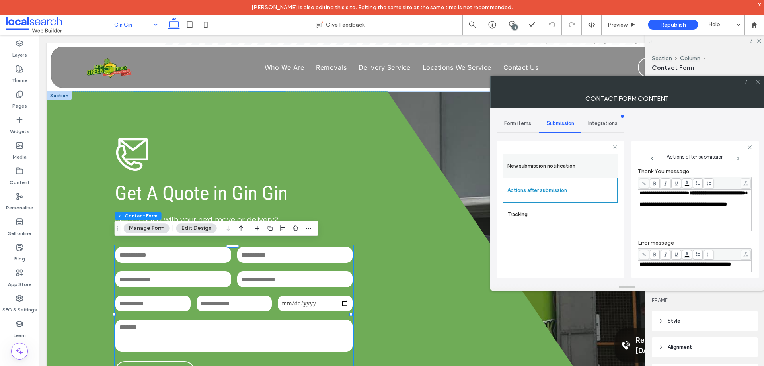
click at [568, 166] on label "New submission notification" at bounding box center [560, 166] width 106 height 16
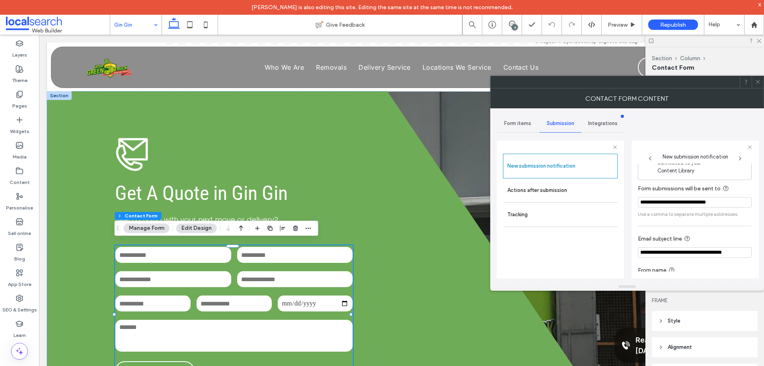
scroll to position [41, 0]
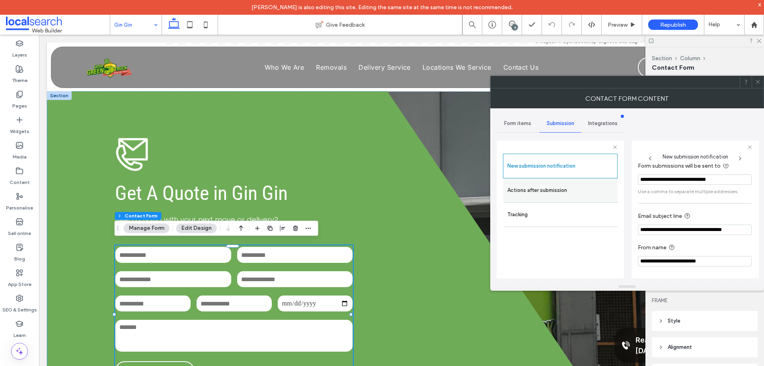
click at [572, 185] on label "Actions after submission" at bounding box center [560, 190] width 106 height 16
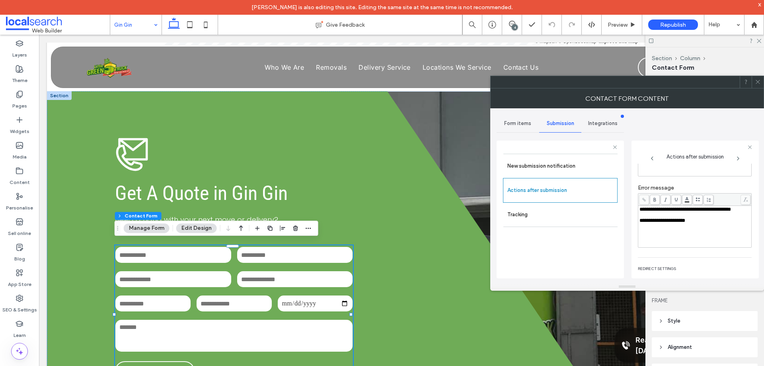
scroll to position [137, 0]
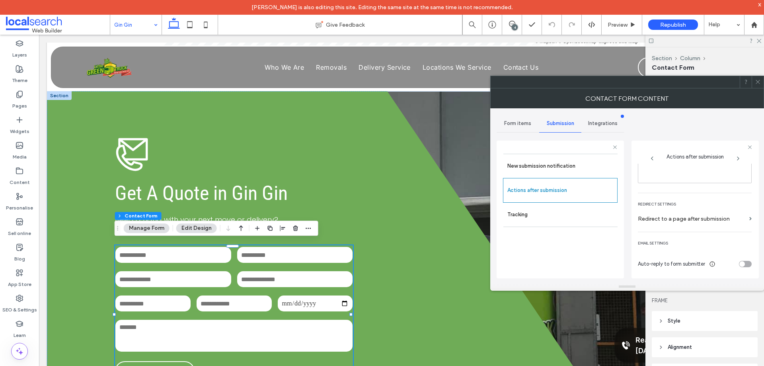
click at [760, 81] on icon at bounding box center [758, 82] width 6 height 6
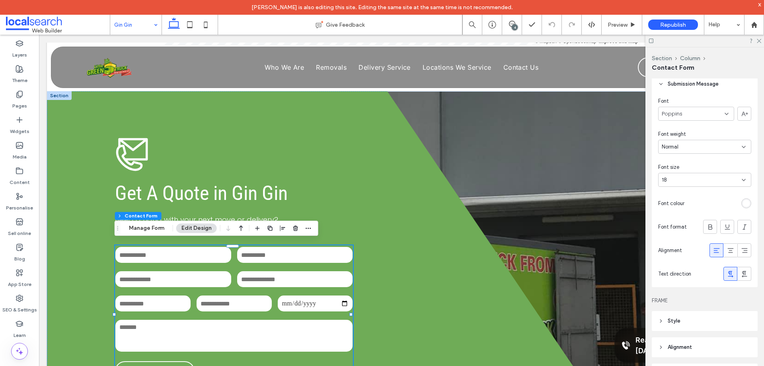
drag, startPoint x: 134, startPoint y: 26, endPoint x: 144, endPoint y: 30, distance: 10.9
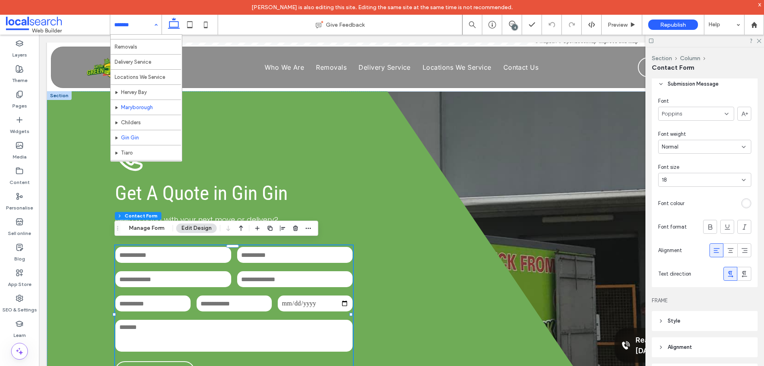
scroll to position [39, 0]
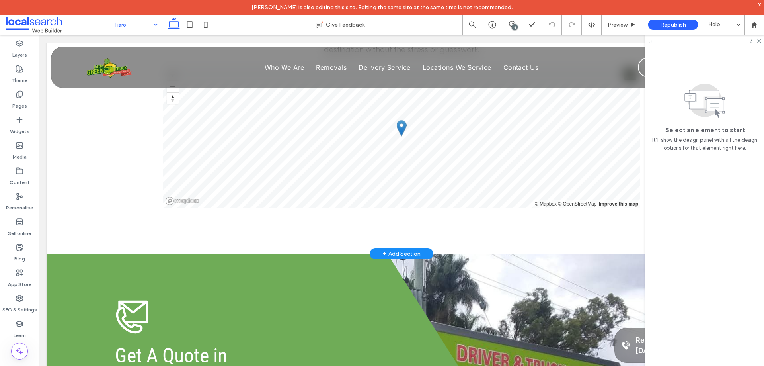
scroll to position [1791, 0]
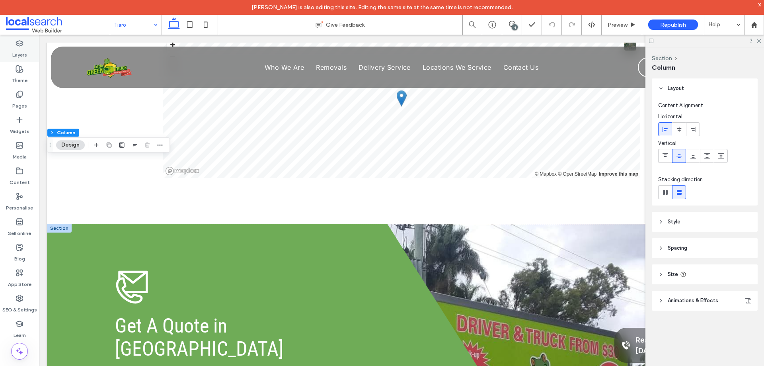
click at [26, 51] on label "Layers" at bounding box center [19, 52] width 15 height 11
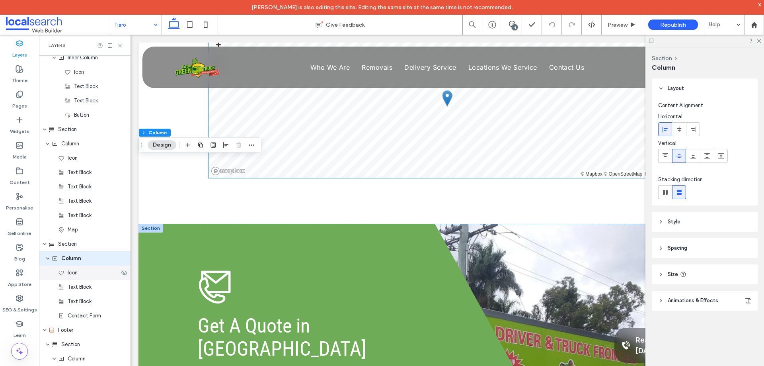
scroll to position [805, 0]
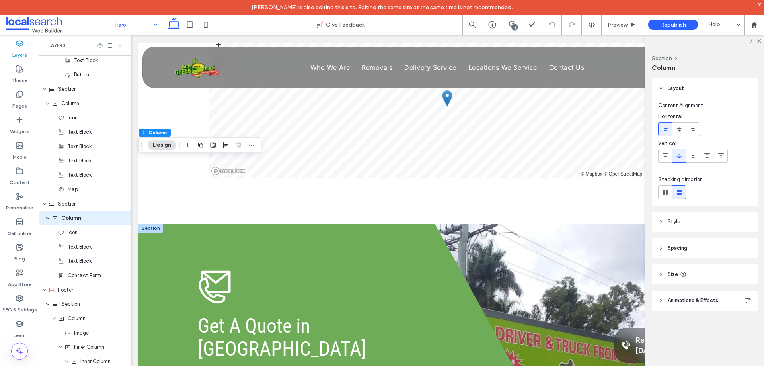
drag, startPoint x: 119, startPoint y: 47, endPoint x: 45, endPoint y: 21, distance: 78.4
click at [119, 47] on icon at bounding box center [120, 46] width 6 height 6
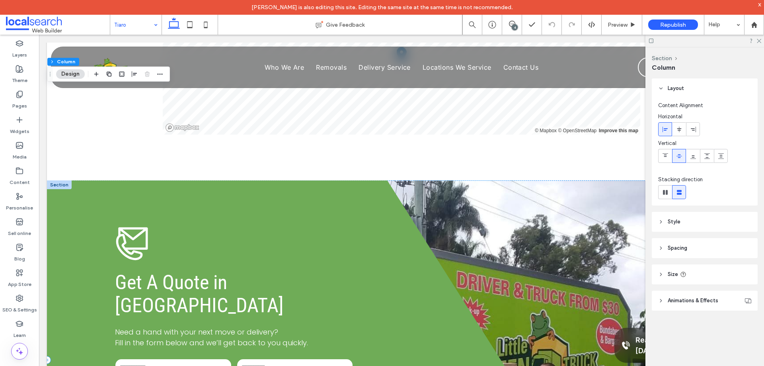
scroll to position [1911, 0]
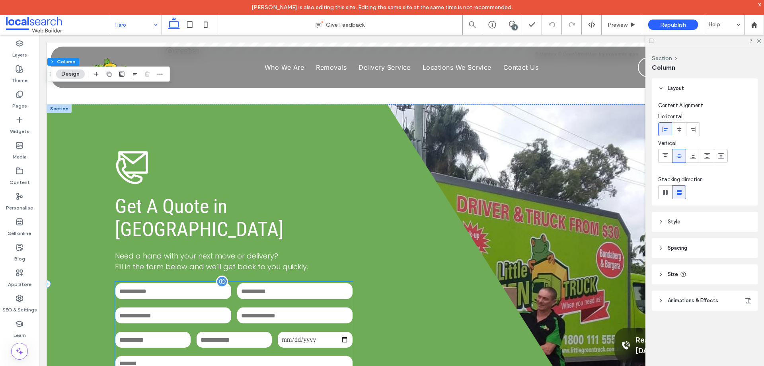
click at [293, 307] on input "email" at bounding box center [295, 315] width 116 height 16
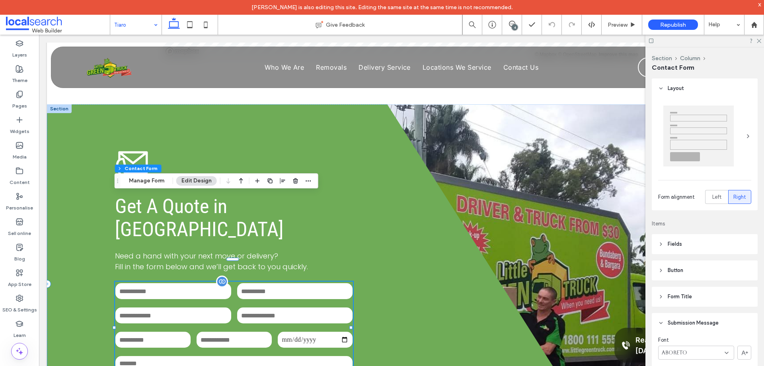
type input "**"
type input "*"
type input "***"
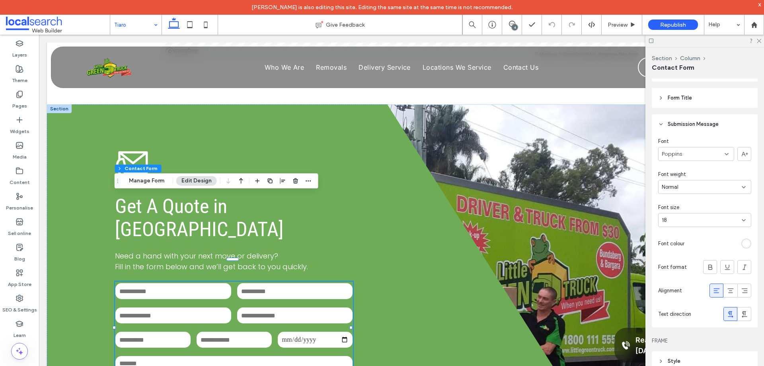
scroll to position [239, 0]
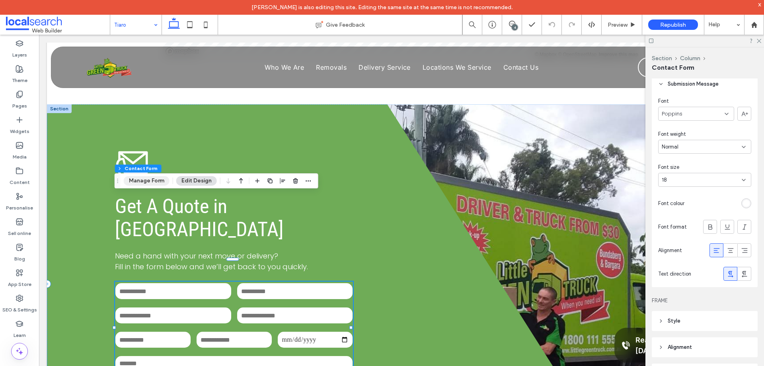
click at [158, 180] on button "Manage Form" at bounding box center [147, 181] width 46 height 10
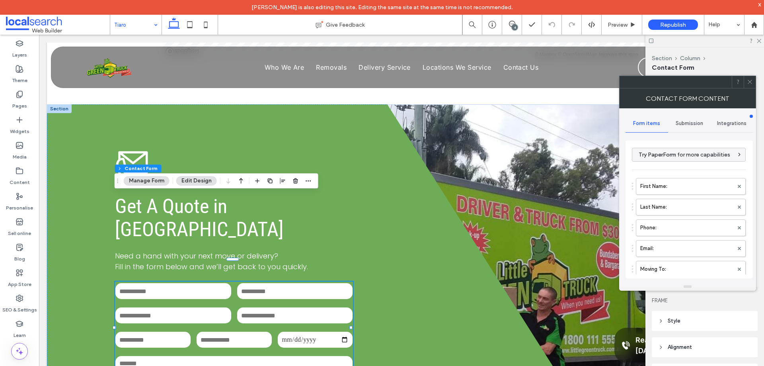
click at [696, 122] on span "Submission" at bounding box center [689, 123] width 27 height 6
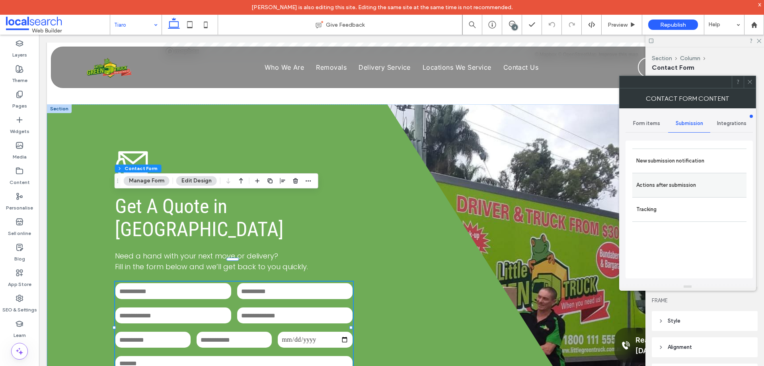
click at [712, 187] on label "Actions after submission" at bounding box center [689, 185] width 106 height 16
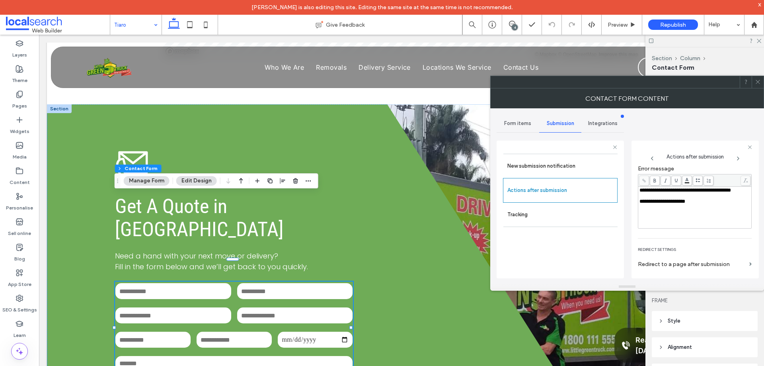
scroll to position [137, 0]
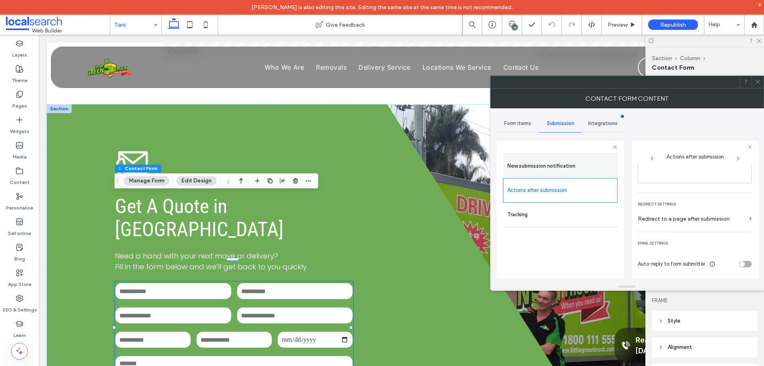
click at [554, 166] on label "New submission notification" at bounding box center [560, 166] width 106 height 16
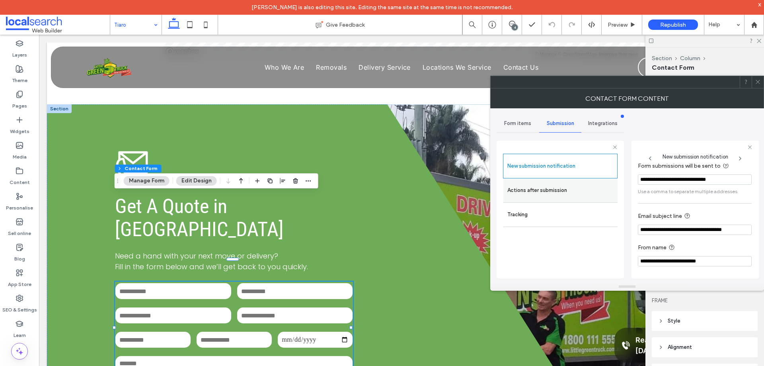
click at [585, 184] on label "Actions after submission" at bounding box center [560, 190] width 106 height 16
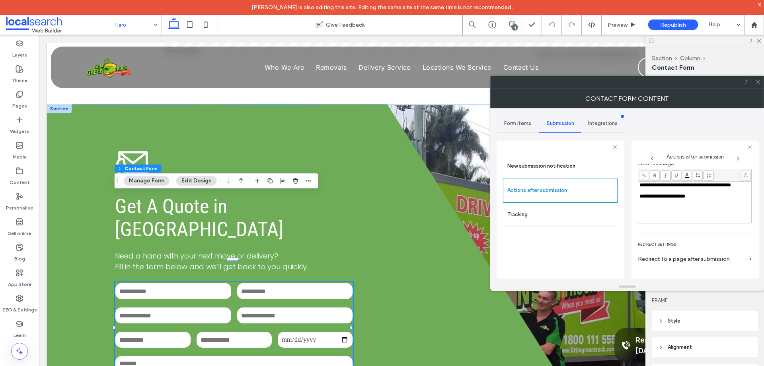
scroll to position [98, 0]
click at [757, 78] on span at bounding box center [758, 82] width 6 height 12
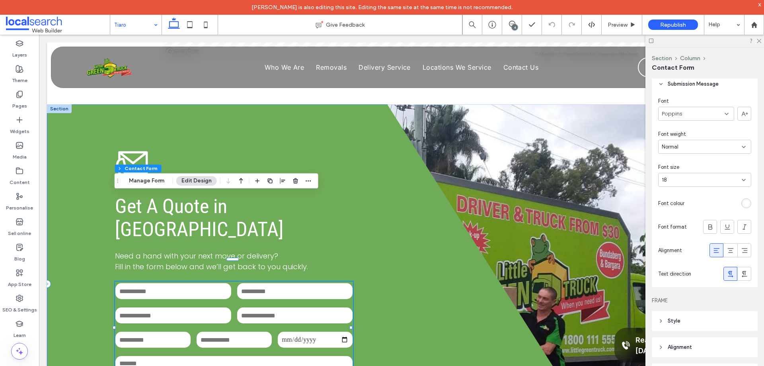
click at [68, 122] on div "**********" at bounding box center [331, 283] width 568 height 359
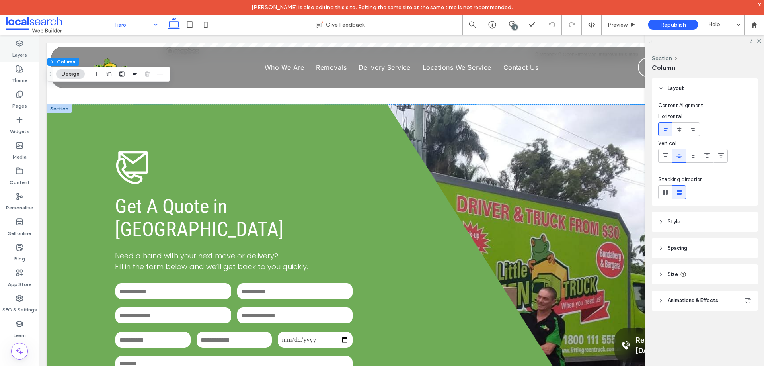
click at [23, 49] on label "Layers" at bounding box center [19, 52] width 15 height 11
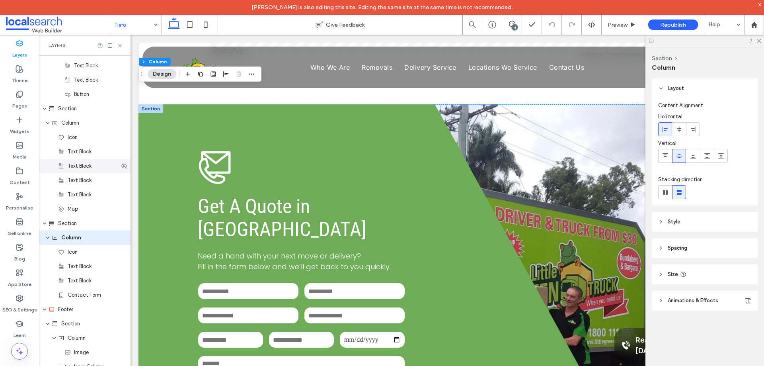
scroll to position [805, 0]
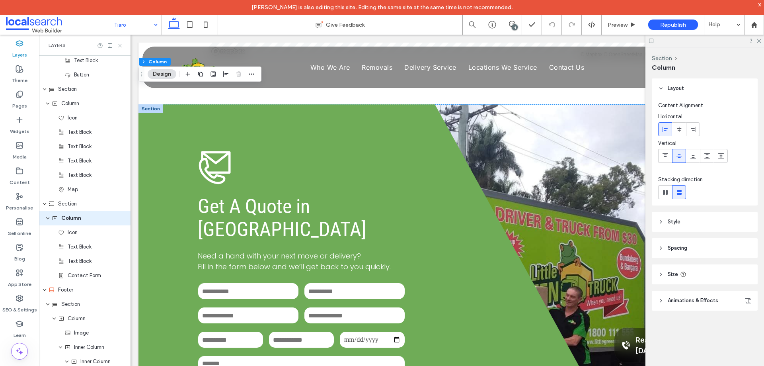
drag, startPoint x: 120, startPoint y: 48, endPoint x: 51, endPoint y: 8, distance: 79.7
click at [120, 48] on icon at bounding box center [120, 46] width 6 height 6
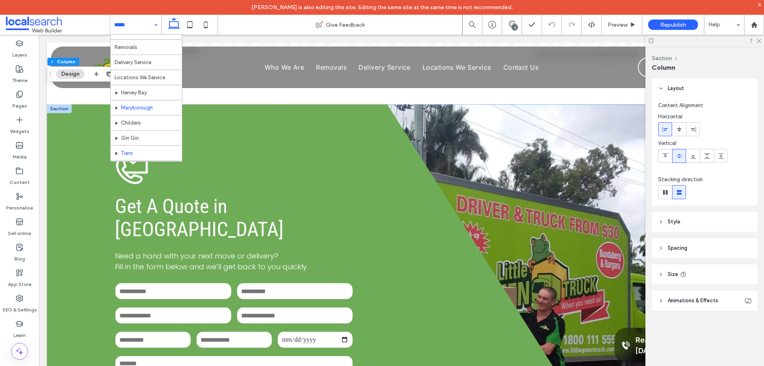
scroll to position [39, 0]
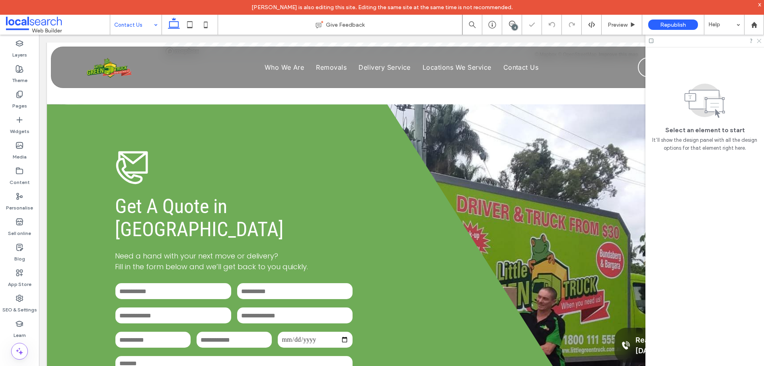
click at [759, 39] on icon at bounding box center [758, 40] width 5 height 5
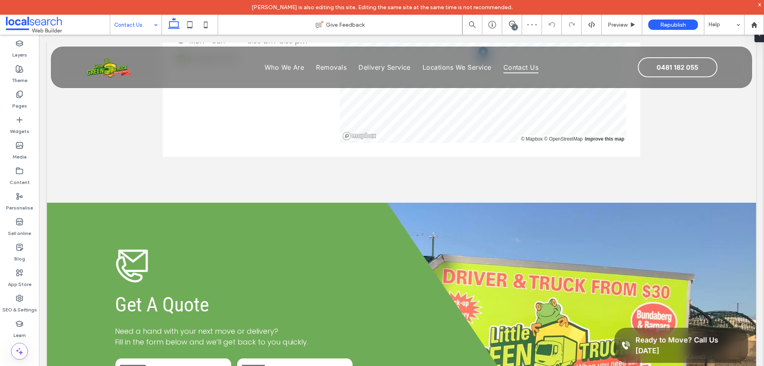
scroll to position [466, 0]
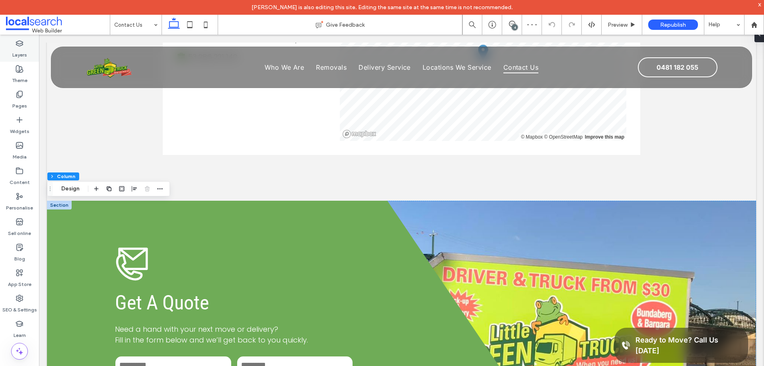
click at [21, 48] on label "Layers" at bounding box center [19, 52] width 15 height 11
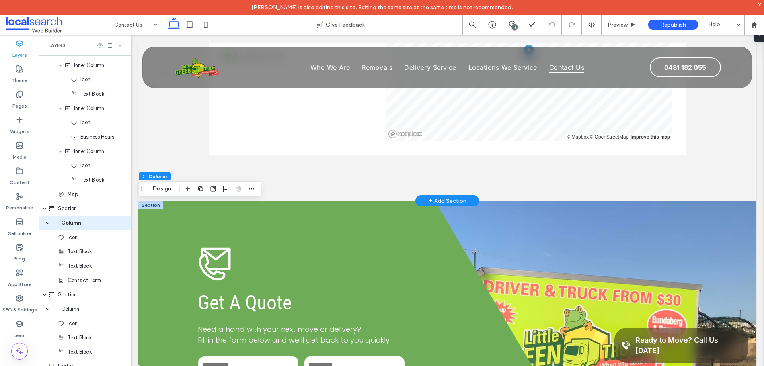
scroll to position [447, 0]
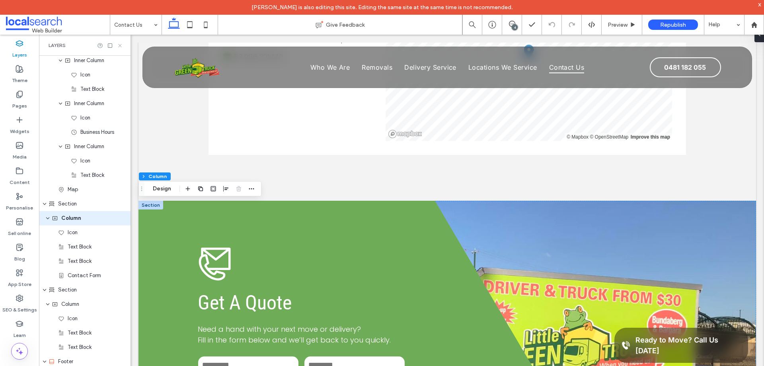
click at [119, 44] on icon at bounding box center [120, 46] width 6 height 6
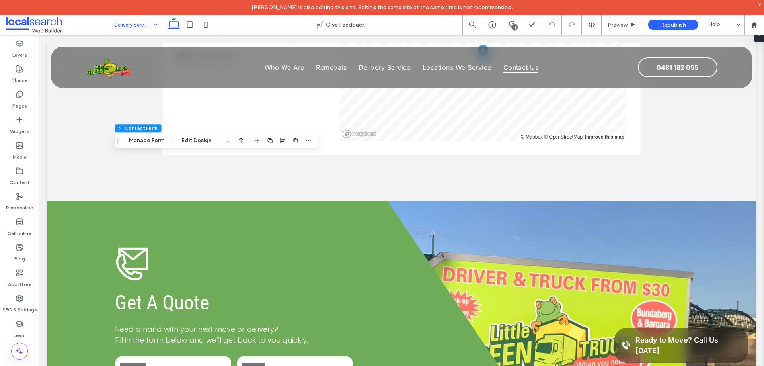
type input "**"
type input "*"
type input "***"
drag, startPoint x: 149, startPoint y: 139, endPoint x: 158, endPoint y: 141, distance: 8.8
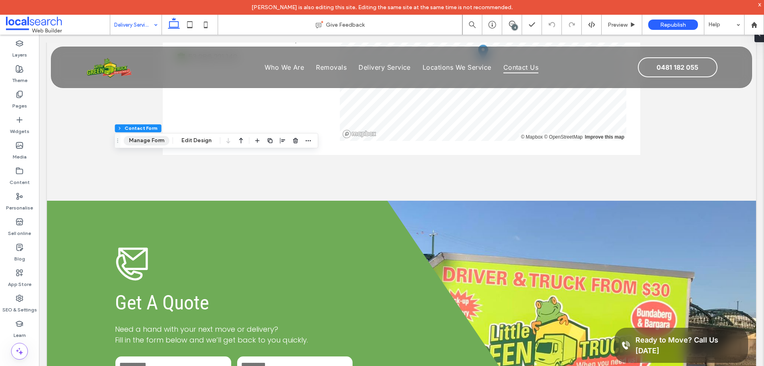
click at [149, 139] on button "Manage Form" at bounding box center [147, 141] width 46 height 10
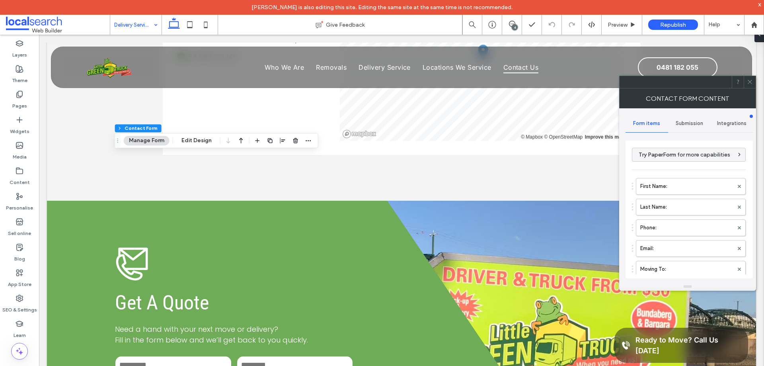
click at [694, 124] on span "Submission" at bounding box center [689, 123] width 27 height 6
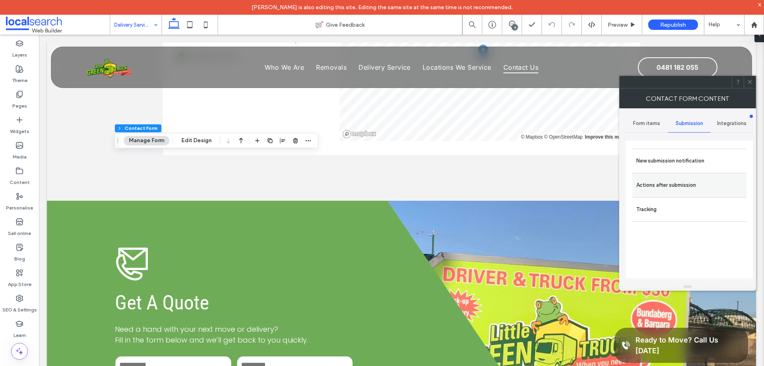
click at [691, 178] on label "Actions after submission" at bounding box center [689, 185] width 106 height 16
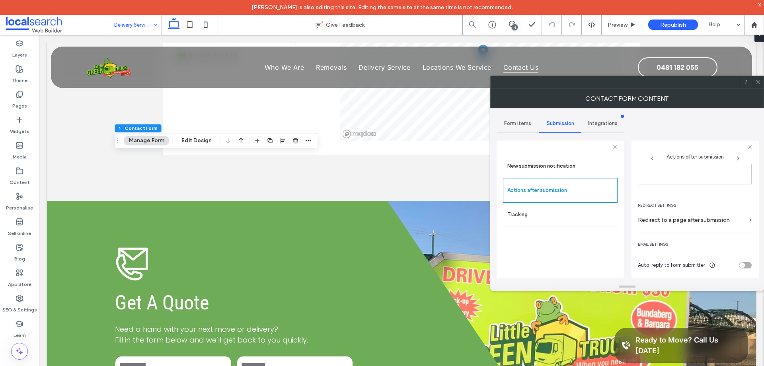
scroll to position [137, 0]
click at [758, 82] on icon at bounding box center [758, 82] width 6 height 6
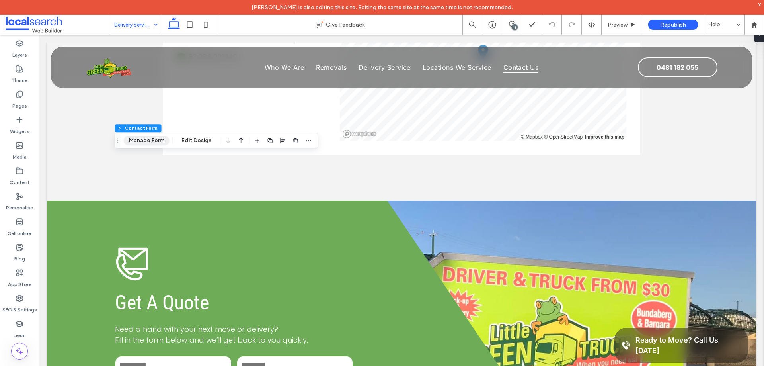
click at [160, 143] on button "Manage Form" at bounding box center [147, 141] width 46 height 10
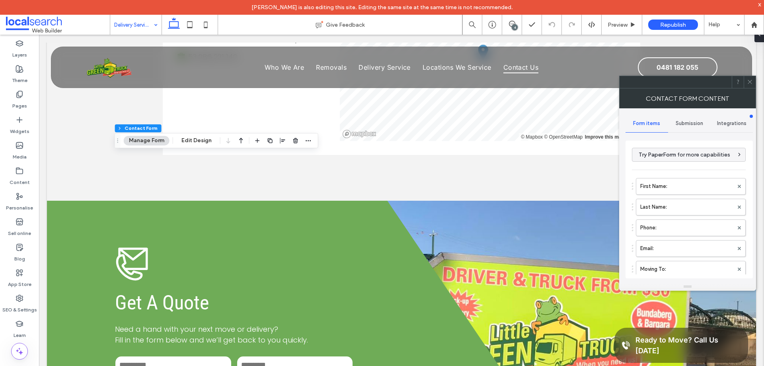
click at [693, 125] on span "Submission" at bounding box center [689, 123] width 27 height 6
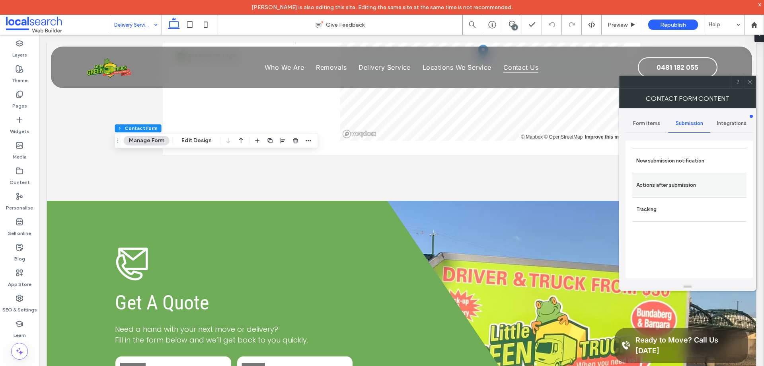
drag, startPoint x: 695, startPoint y: 187, endPoint x: 702, endPoint y: 194, distance: 10.1
click at [695, 187] on label "Actions after submission" at bounding box center [689, 185] width 106 height 16
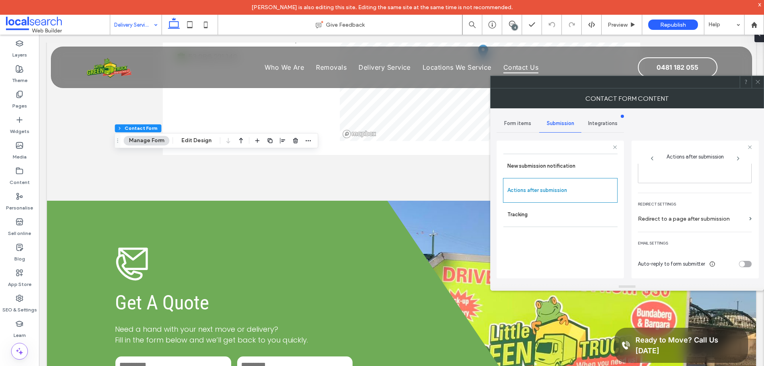
click at [757, 82] on icon at bounding box center [758, 82] width 6 height 6
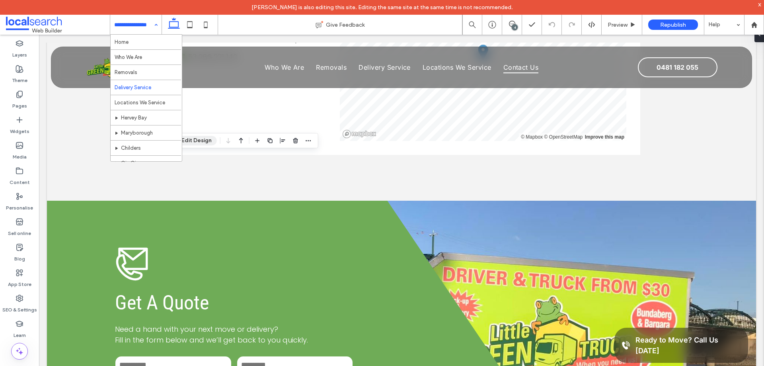
click at [193, 141] on button "Edit Design" at bounding box center [196, 141] width 41 height 10
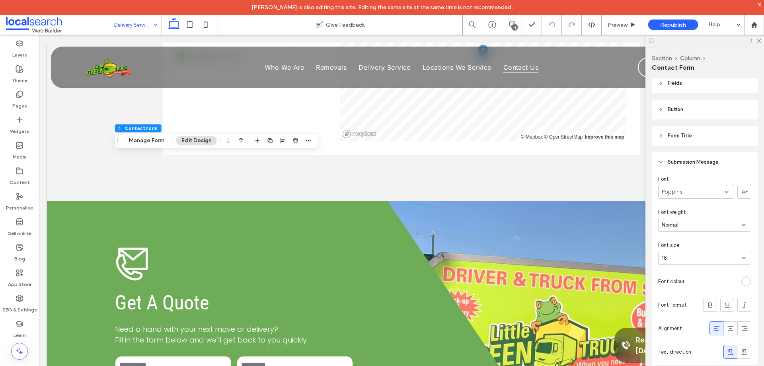
scroll to position [199, 0]
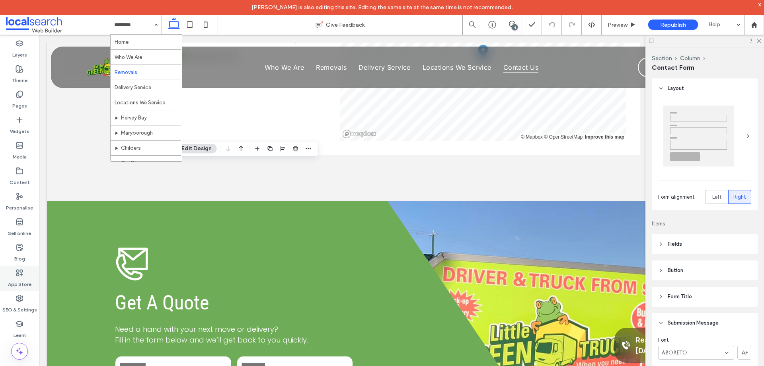
type input "**"
type input "*"
type input "***"
click at [310, 147] on icon "button" at bounding box center [308, 148] width 6 height 6
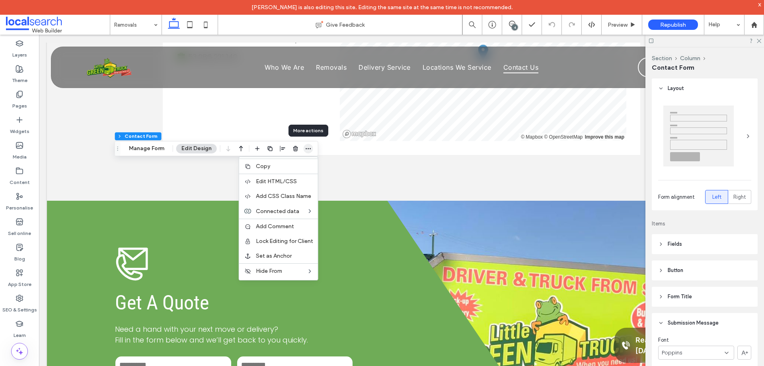
click at [310, 147] on icon "button" at bounding box center [308, 148] width 6 height 6
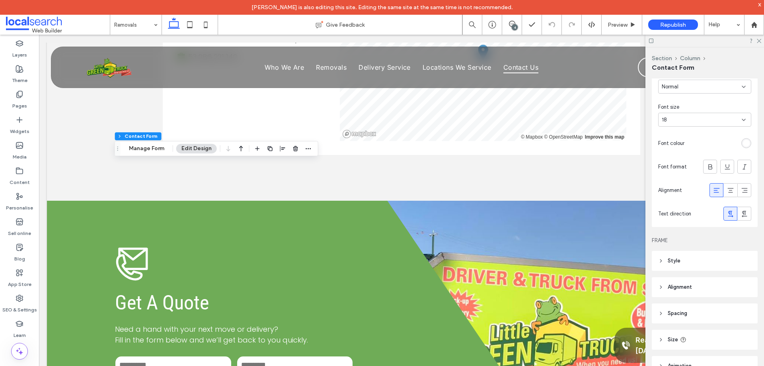
scroll to position [318, 0]
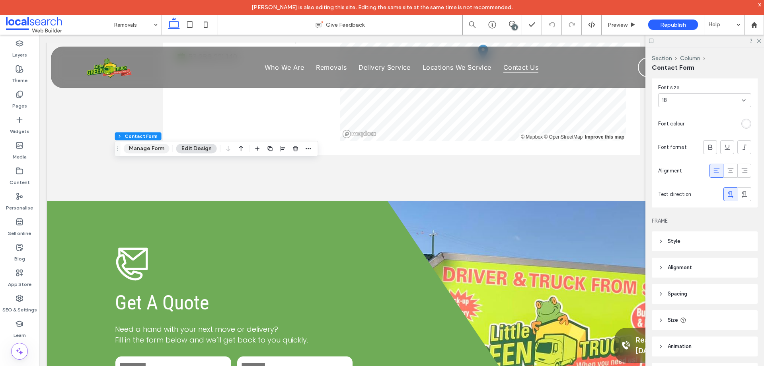
click at [154, 146] on button "Manage Form" at bounding box center [147, 149] width 46 height 10
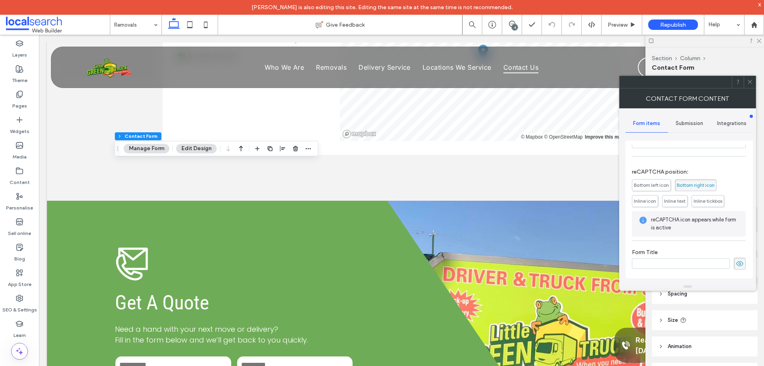
scroll to position [244, 0]
click at [689, 123] on span "Submission" at bounding box center [689, 123] width 27 height 6
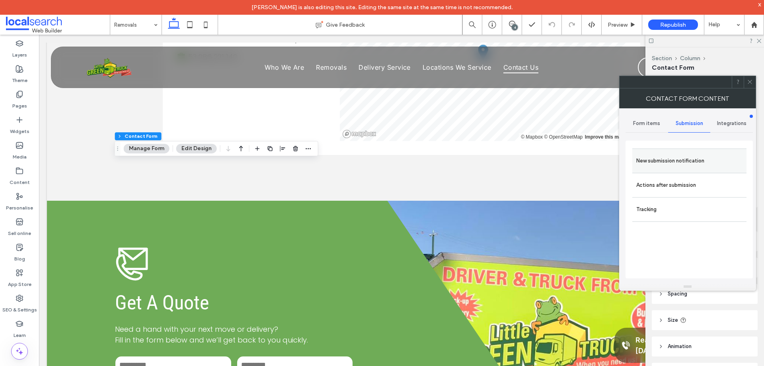
click at [700, 164] on label "New submission notification" at bounding box center [689, 161] width 106 height 16
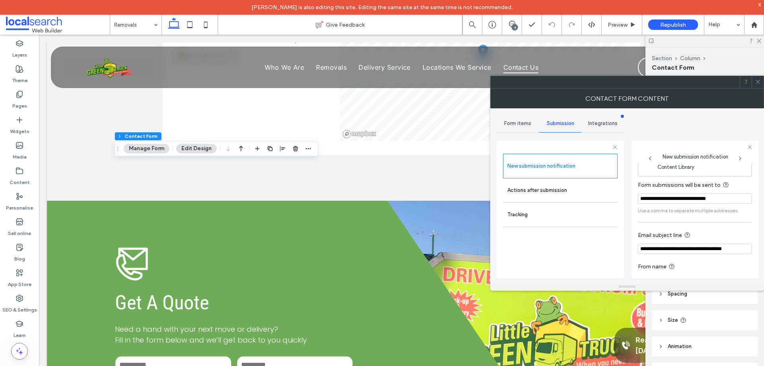
scroll to position [41, 0]
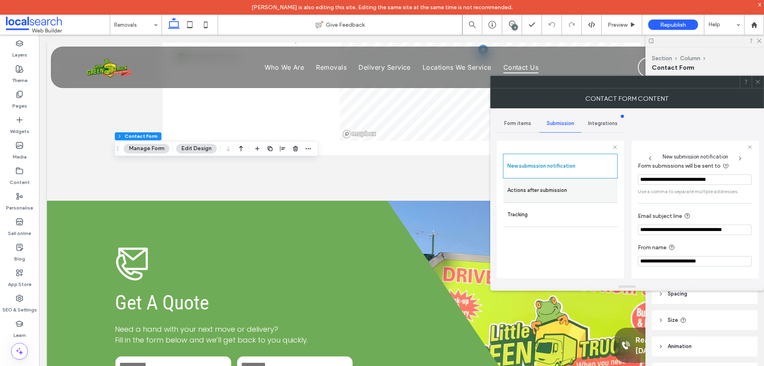
click at [572, 192] on label "Actions after submission" at bounding box center [560, 190] width 106 height 16
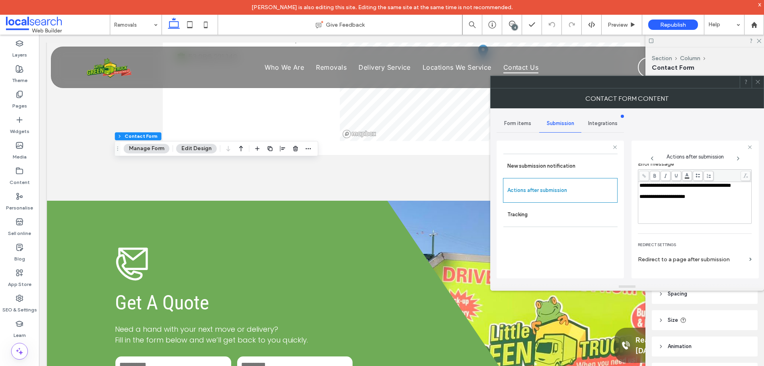
scroll to position [137, 0]
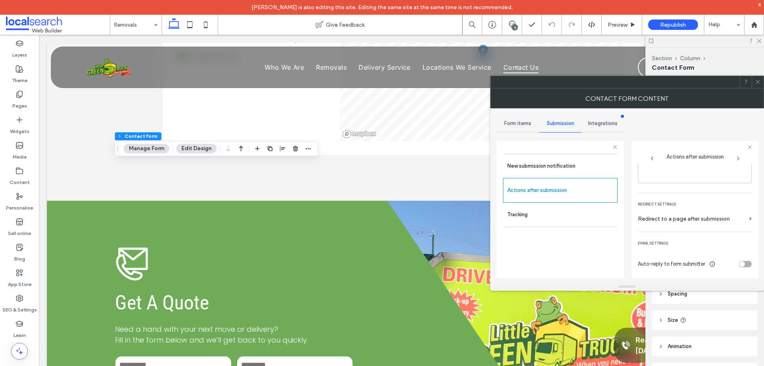
click at [759, 79] on icon at bounding box center [758, 82] width 6 height 6
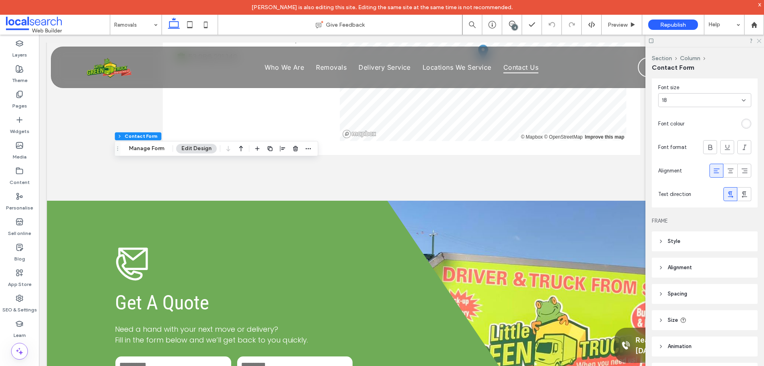
click at [758, 41] on icon at bounding box center [758, 40] width 5 height 5
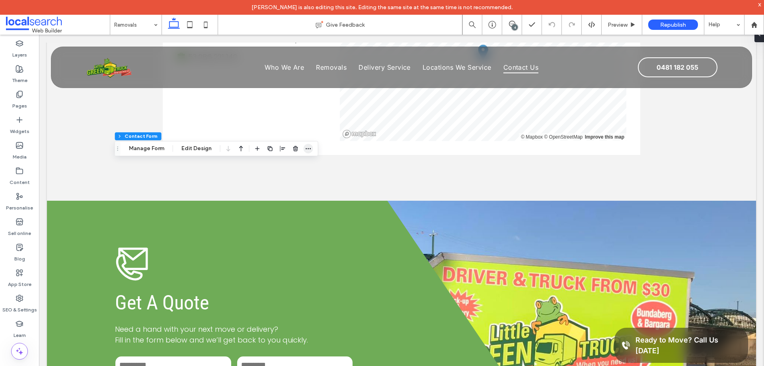
click at [306, 148] on icon "button" at bounding box center [308, 148] width 6 height 6
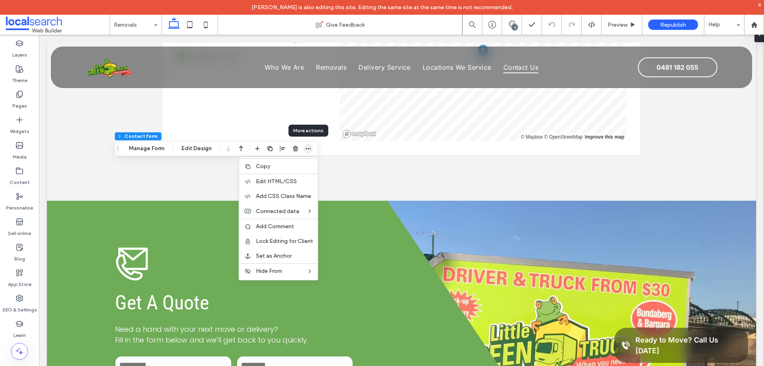
click at [306, 148] on icon "button" at bounding box center [308, 148] width 6 height 6
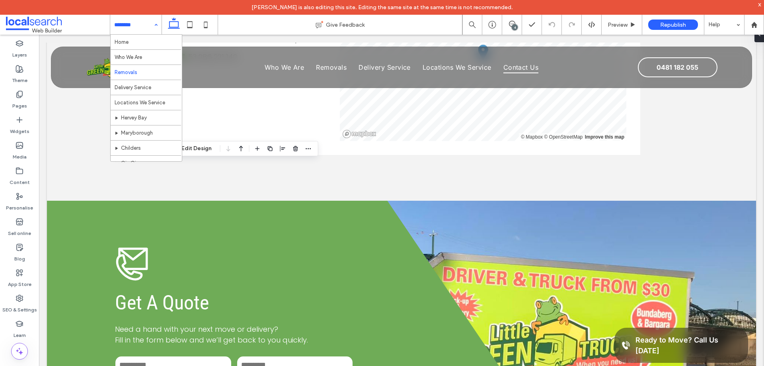
click at [156, 25] on div "Home Who We Are Removals Delivery Service Locations We Service Hervey Bay Maryb…" at bounding box center [135, 25] width 51 height 20
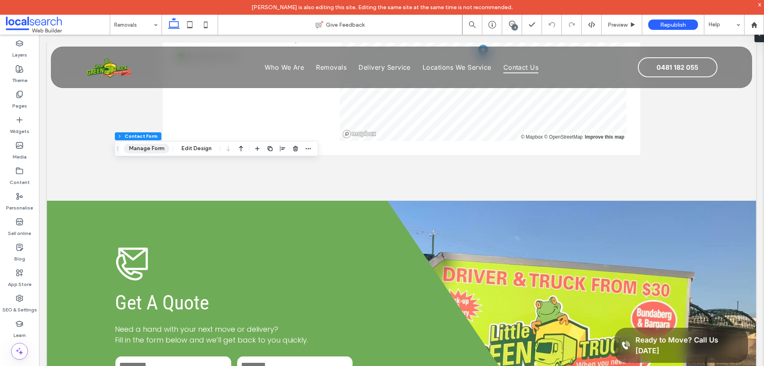
click at [157, 146] on button "Manage Form" at bounding box center [147, 149] width 46 height 10
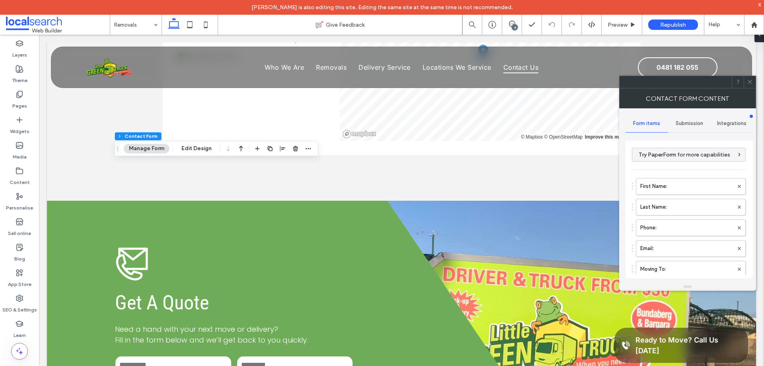
click at [693, 123] on span "Submission" at bounding box center [689, 123] width 27 height 6
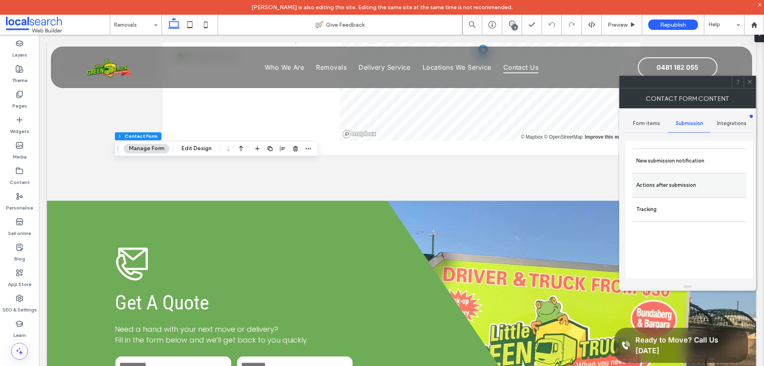
click at [704, 181] on label "Actions after submission" at bounding box center [689, 185] width 106 height 16
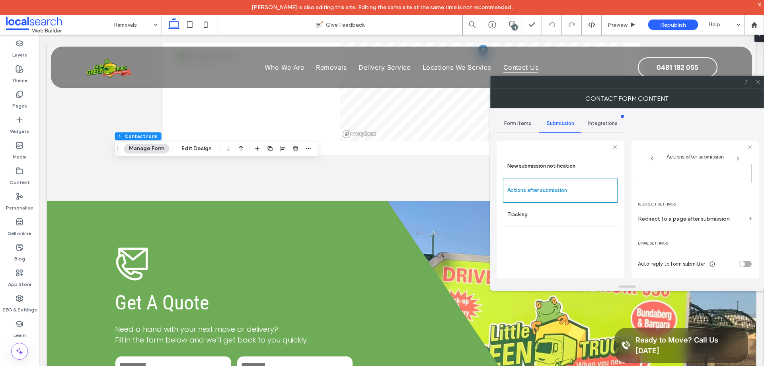
click at [758, 84] on icon at bounding box center [758, 82] width 6 height 6
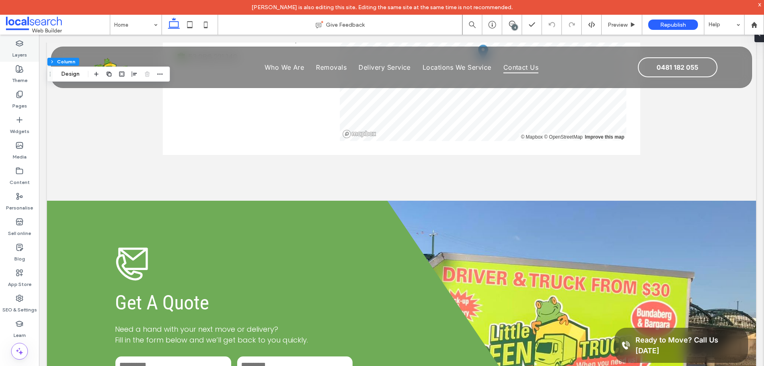
click at [25, 53] on label "Layers" at bounding box center [19, 52] width 15 height 11
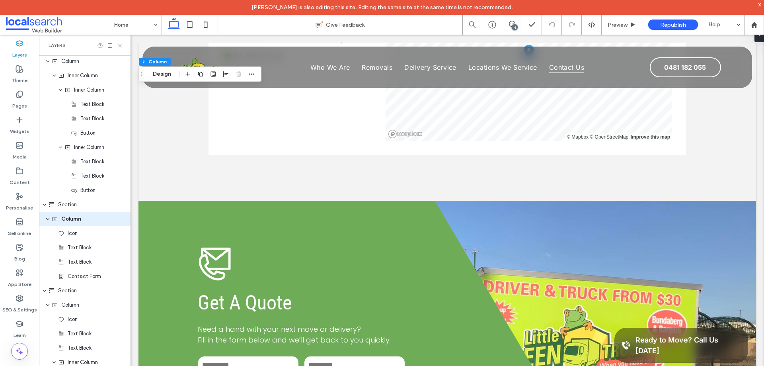
scroll to position [533, 0]
click at [121, 44] on icon at bounding box center [120, 46] width 6 height 6
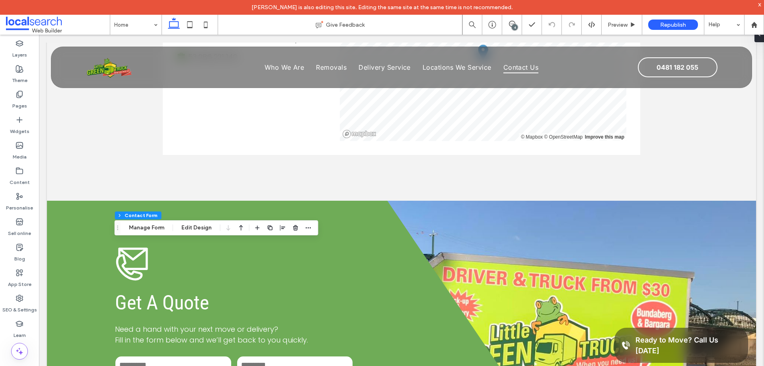
type input "**"
type input "*"
type input "***"
click at [310, 223] on span "button" at bounding box center [309, 228] width 10 height 10
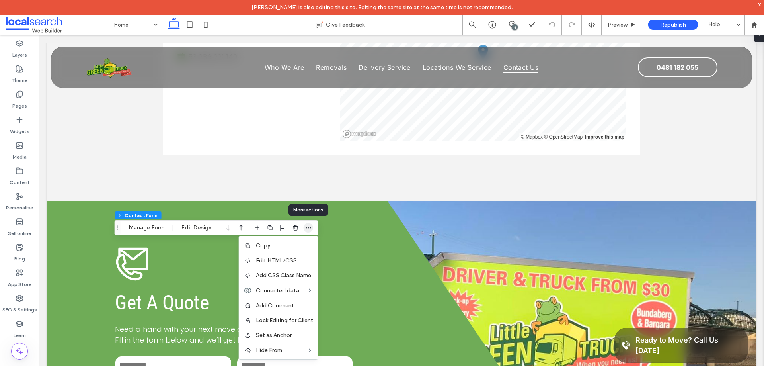
click at [308, 226] on icon "button" at bounding box center [308, 227] width 6 height 6
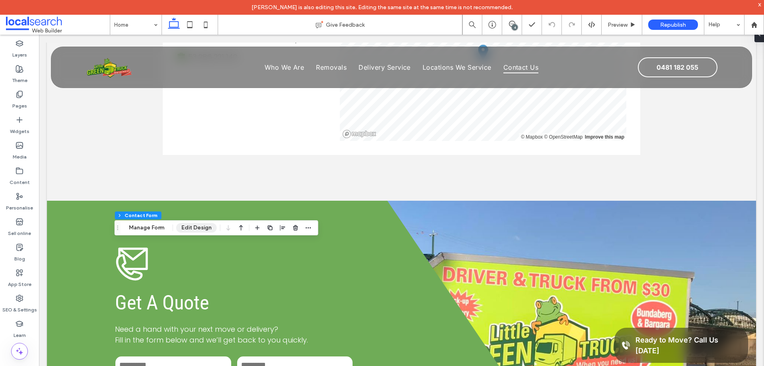
click at [202, 224] on button "Edit Design" at bounding box center [196, 228] width 41 height 10
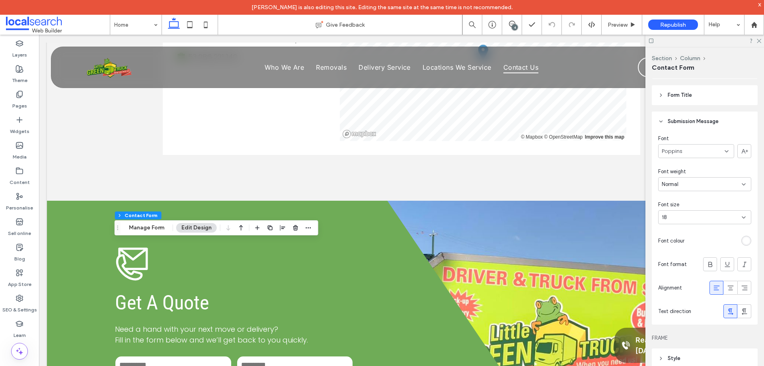
scroll to position [318, 0]
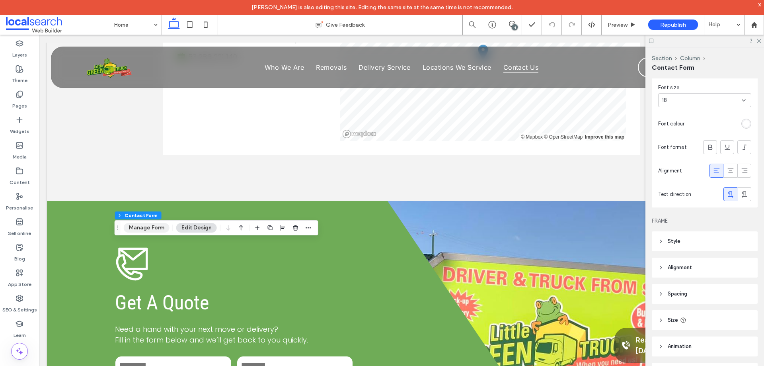
click at [160, 224] on button "Manage Form" at bounding box center [147, 228] width 46 height 10
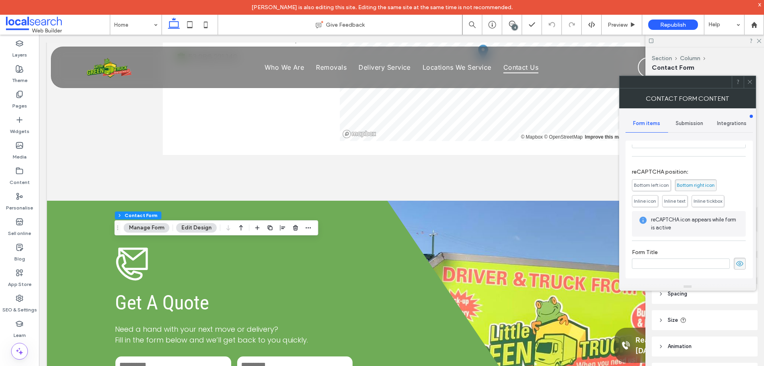
scroll to position [244, 0]
click at [691, 124] on span "Submission" at bounding box center [689, 123] width 27 height 6
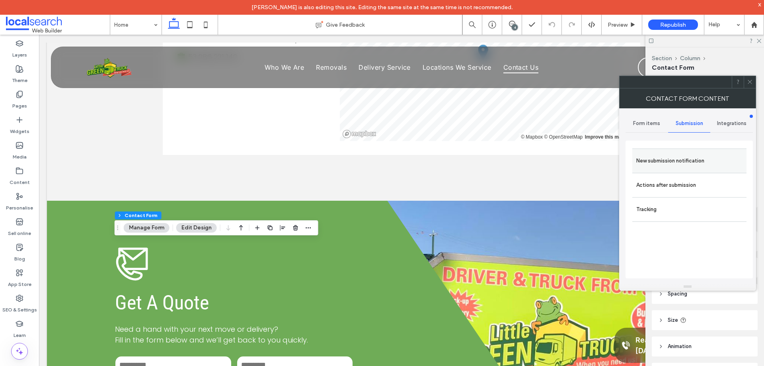
click at [705, 161] on label "New submission notification" at bounding box center [689, 161] width 106 height 16
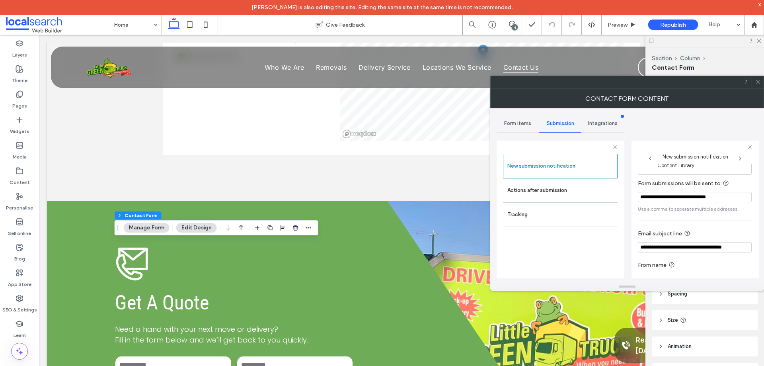
scroll to position [41, 0]
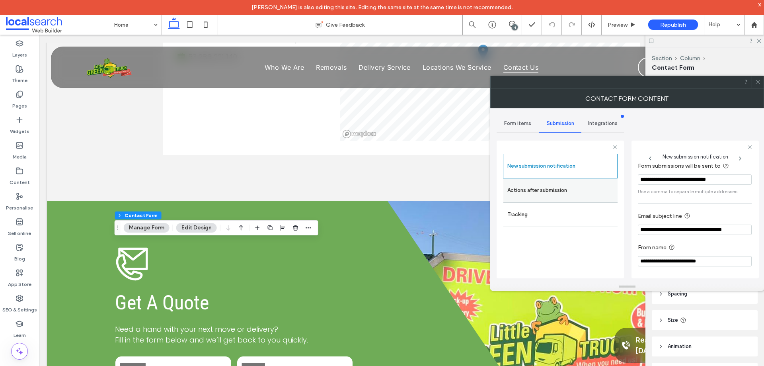
click at [586, 197] on label "Actions after submission" at bounding box center [560, 190] width 106 height 16
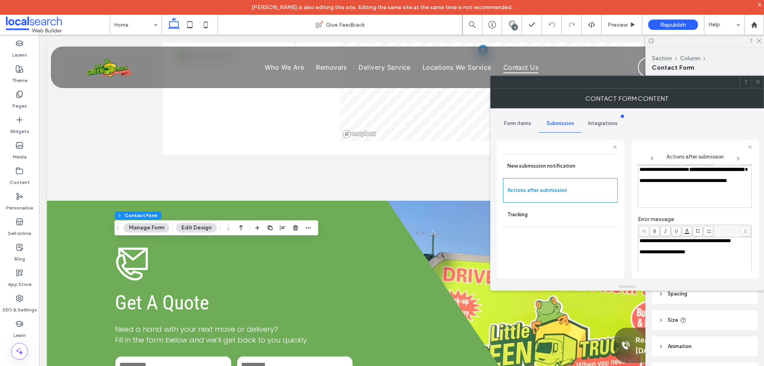
scroll to position [137, 0]
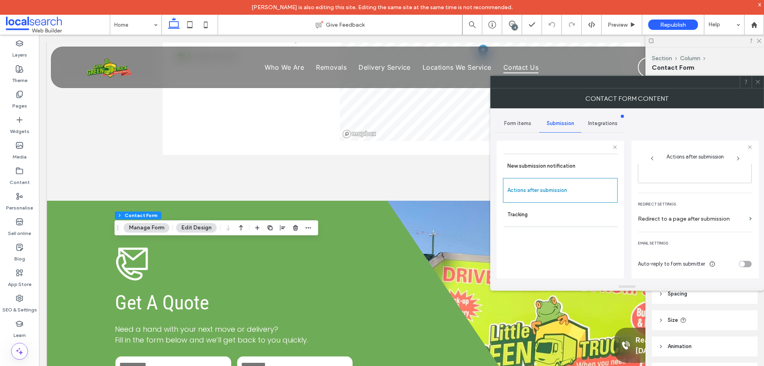
click at [758, 82] on icon at bounding box center [758, 82] width 6 height 6
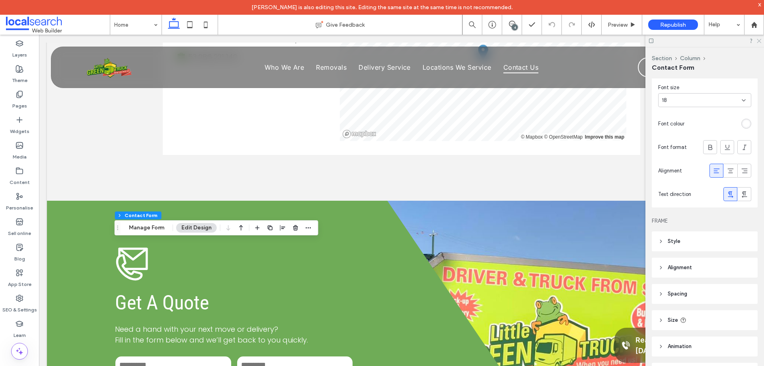
click at [759, 42] on use at bounding box center [759, 41] width 4 height 4
